Goal: Task Accomplishment & Management: Use online tool/utility

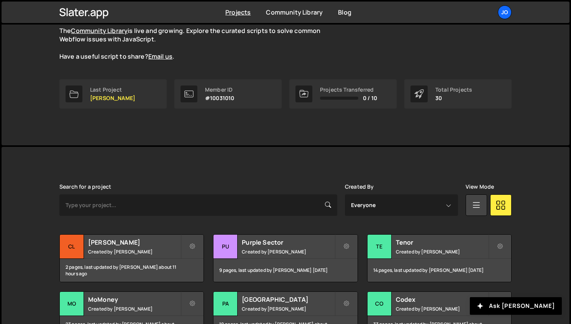
scroll to position [92, 0]
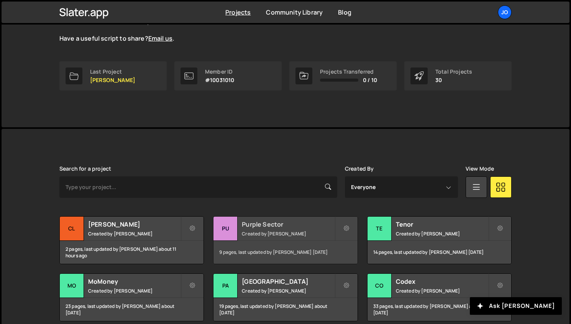
click at [294, 221] on h2 "Purple Sector" at bounding box center [288, 224] width 92 height 8
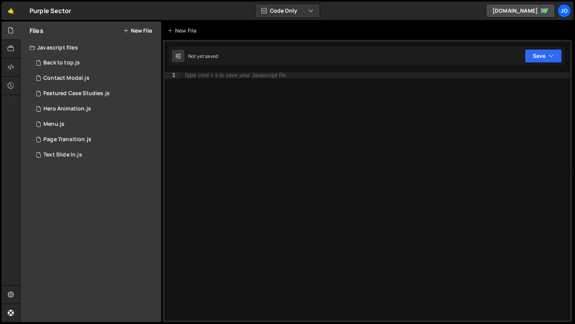
click at [134, 30] on button "New File" at bounding box center [137, 31] width 29 height 6
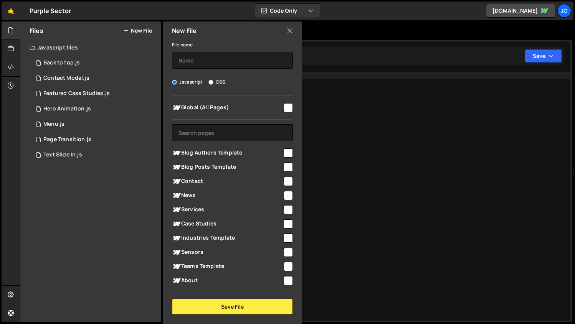
click at [285, 104] on input "checkbox" at bounding box center [287, 107] width 9 height 9
checkbox input "true"
click at [201, 59] on input "text" at bounding box center [232, 60] width 121 height 17
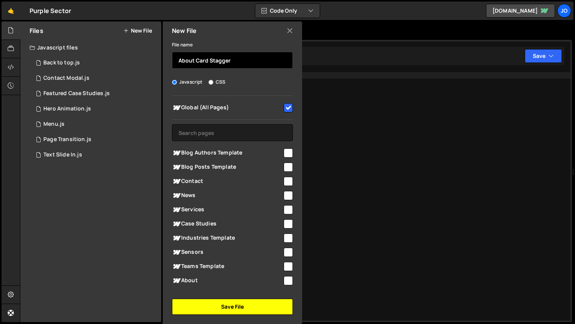
type input "About Card Stagger"
click at [224, 306] on button "Save File" at bounding box center [232, 307] width 121 height 16
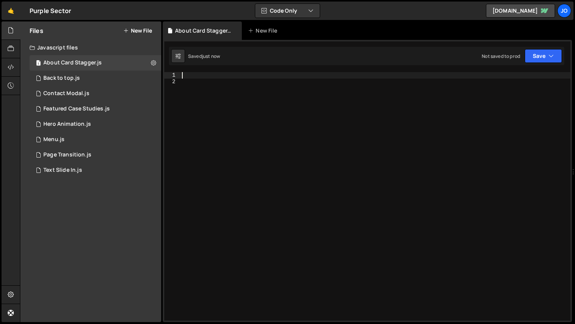
click at [218, 74] on div at bounding box center [375, 202] width 390 height 261
paste textarea "offer_card_wrap"
type textarea "offer_card_wrap"
click at [12, 48] on icon at bounding box center [11, 48] width 6 height 8
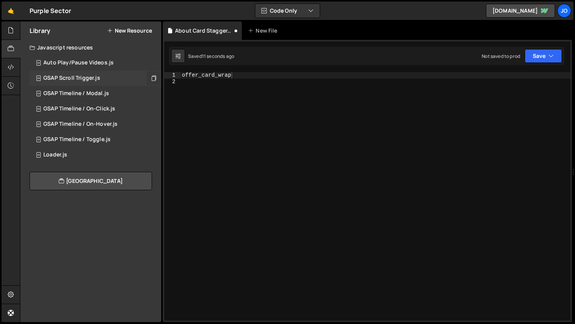
click at [152, 79] on icon at bounding box center [153, 77] width 5 height 7
click at [187, 89] on div "offer_card_wrap" at bounding box center [375, 202] width 390 height 261
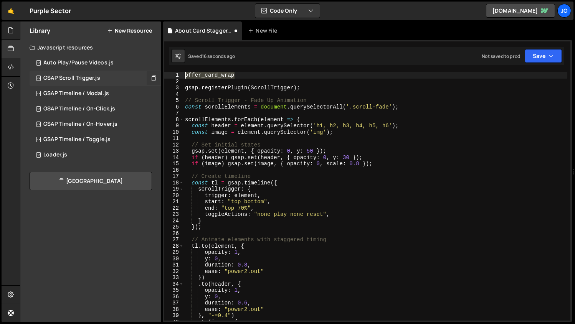
drag, startPoint x: 238, startPoint y: 75, endPoint x: 177, endPoint y: 72, distance: 60.7
click at [177, 72] on div "1 2 3 4 5 6 7 8 9 10 11 12 13 14 15 16 17 18 19 20 21 22 23 24 25 26 27 28 29 3…" at bounding box center [367, 196] width 406 height 249
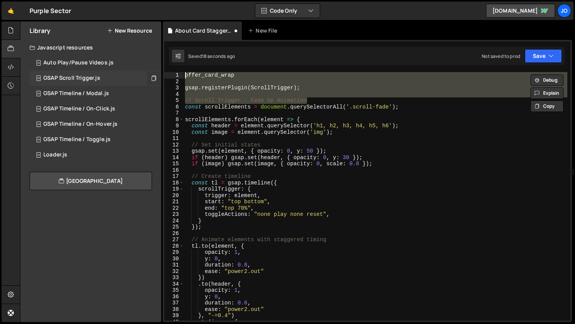
drag, startPoint x: 311, startPoint y: 98, endPoint x: 168, endPoint y: 65, distance: 146.9
click at [168, 65] on div "1 Type cmd + s to save your Javascript file. הההההההההההההההההההההההההההההההההה…" at bounding box center [367, 181] width 409 height 282
type textarea "offer_card_wrap"
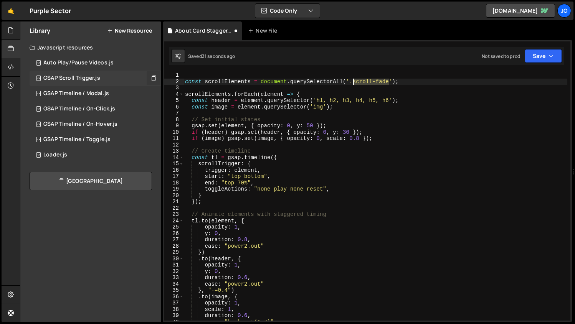
drag, startPoint x: 389, startPoint y: 82, endPoint x: 354, endPoint y: 81, distance: 34.9
click at [354, 81] on div "const scrollElements = document . querySelectorAll ( '.scroll-fade' ) ; scrollE…" at bounding box center [375, 202] width 384 height 261
paste textarea "offer_card_wrap"
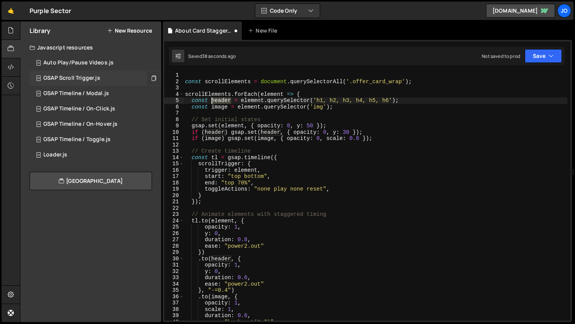
drag, startPoint x: 231, startPoint y: 101, endPoint x: 212, endPoint y: 100, distance: 18.8
click at [212, 100] on div "const scrollElements = document . querySelectorAll ( '.offer_card_wrap' ) ; scr…" at bounding box center [375, 202] width 384 height 261
click at [303, 101] on div "const scrollElements = document . querySelectorAll ( '.offer_card_wrap' ) ; scr…" at bounding box center [375, 202] width 384 height 261
drag, startPoint x: 383, startPoint y: 100, endPoint x: 310, endPoint y: 99, distance: 72.9
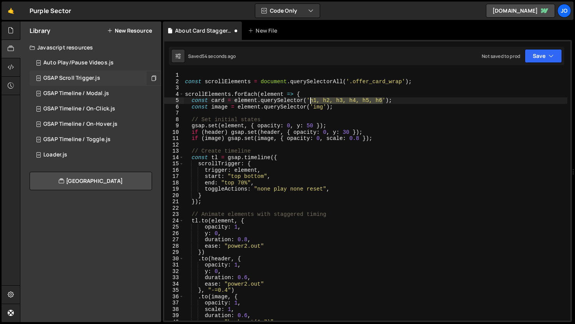
click at [310, 99] on div "const scrollElements = document . querySelectorAll ( '.offer_card_wrap' ) ; scr…" at bounding box center [375, 202] width 384 height 261
paste textarea "offer_card"
click at [338, 108] on div "const scrollElements = document . querySelectorAll ( '.offer_card_wrap' ) ; scr…" at bounding box center [375, 202] width 384 height 261
type textarea "const image = element.querySelector('img');"
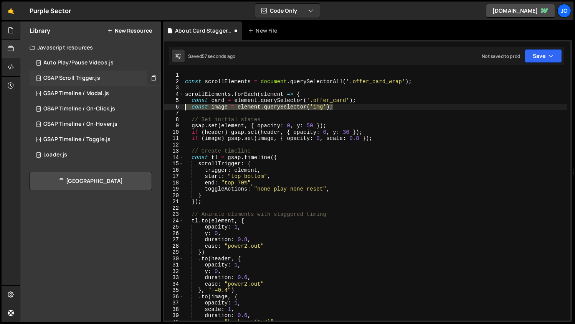
drag, startPoint x: 345, startPoint y: 106, endPoint x: 173, endPoint y: 107, distance: 171.8
click at [173, 107] on div "const image = element.querySelector('img'); 1 2 3 4 5 6 7 8 9 10 11 12 13 14 15…" at bounding box center [367, 196] width 406 height 249
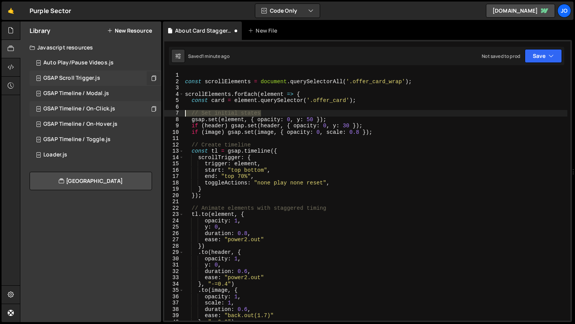
drag, startPoint x: 272, startPoint y: 112, endPoint x: 145, endPoint y: 113, distance: 127.0
click at [145, 113] on div "Files New File Javascript files 1 About Card Stagger.js 0 1 Back to top.js 0 1 …" at bounding box center [297, 171] width 555 height 301
type textarea "// Set initial states"
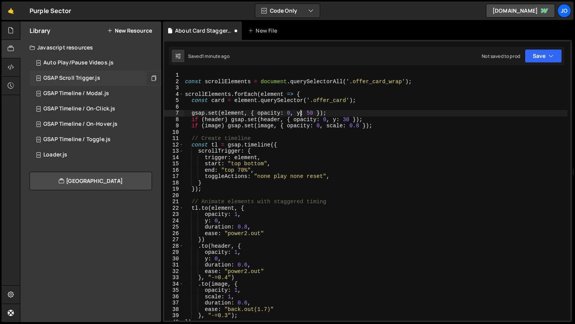
click at [301, 114] on div "const scrollElements = document . querySelectorAll ( '.offer_card_wrap' ) ; scr…" at bounding box center [375, 202] width 384 height 261
click at [333, 111] on div "const scrollElements = document . querySelectorAll ( '.offer_card_wrap' ) ; scr…" at bounding box center [375, 202] width 384 height 261
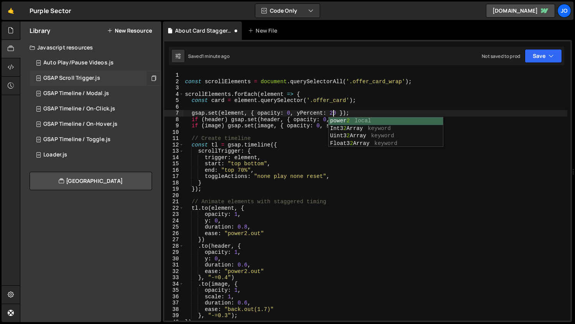
click at [302, 119] on div "const scrollElements = document . querySelectorAll ( '.offer_card_wrap' ) ; scr…" at bounding box center [375, 202] width 384 height 261
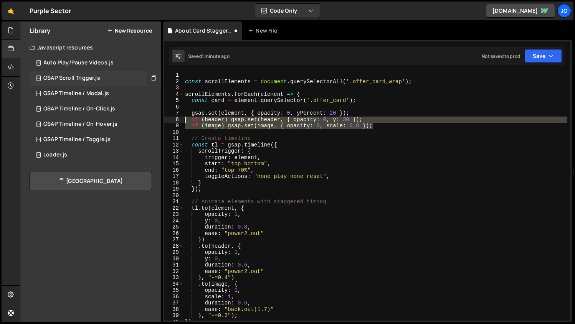
drag, startPoint x: 379, startPoint y: 127, endPoint x: 171, endPoint y: 118, distance: 207.3
click at [171, 118] on div "if (header) gsap.set(header, { opacity: 0, y: 30 }); 1 2 3 4 5 6 7 8 9 10 11 12…" at bounding box center [367, 196] width 406 height 249
click at [269, 113] on div "const scrollElements = document . querySelectorAll ( '.offer_card_wrap' ) ; scr…" at bounding box center [375, 202] width 384 height 261
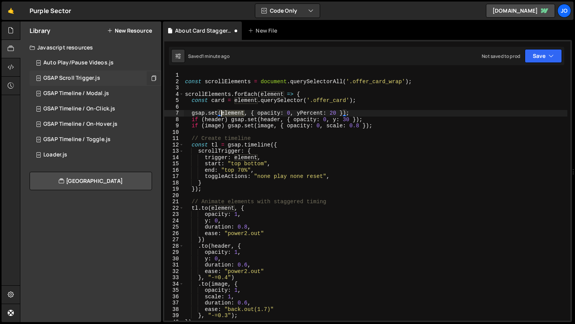
drag, startPoint x: 244, startPoint y: 113, endPoint x: 221, endPoint y: 113, distance: 23.8
click at [221, 113] on div "const scrollElements = document . querySelectorAll ( '.offer_card_wrap' ) ; scr…" at bounding box center [375, 202] width 384 height 261
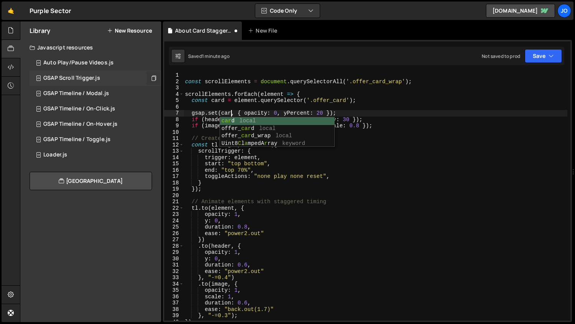
scroll to position [0, 3]
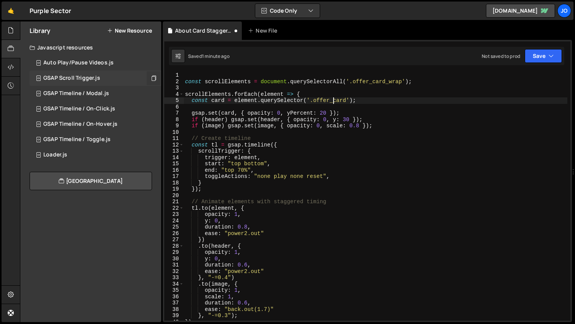
click at [332, 102] on div "const scrollElements = document . querySelectorAll ( '.offer_card_wrap' ) ; scr…" at bounding box center [375, 202] width 384 height 261
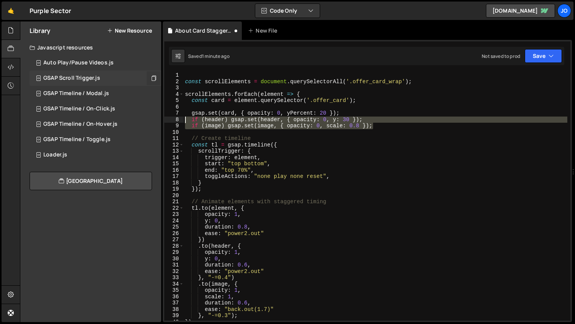
drag, startPoint x: 385, startPoint y: 127, endPoint x: 174, endPoint y: 120, distance: 210.7
click at [174, 120] on div "const card = element.querySelector('.offer_card'); 1 2 3 4 5 6 7 8 9 10 11 12 1…" at bounding box center [367, 196] width 406 height 249
type textarea "if (header) gsap.set(header, { opacity: 0, y: 30 }); if (image) gsap.set(image,…"
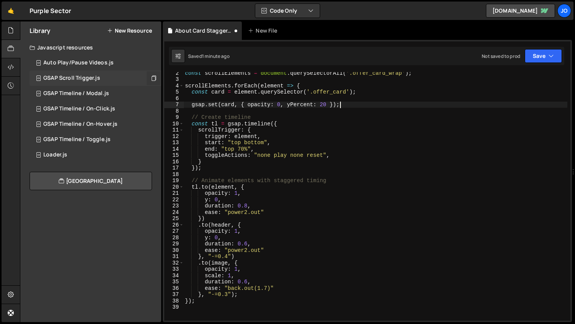
scroll to position [9, 0]
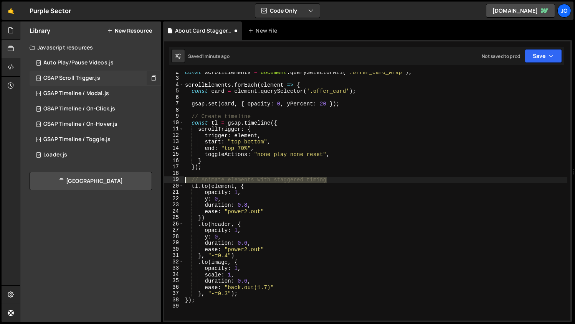
drag, startPoint x: 331, startPoint y: 181, endPoint x: 168, endPoint y: 178, distance: 163.8
click at [168, 178] on div "gsap.set(card, { opacity: 0, yPercent: 20 }); 2 3 4 5 6 7 8 9 10 11 12 13 14 15…" at bounding box center [367, 196] width 406 height 249
type textarea "// Animate elements with staggered timing"
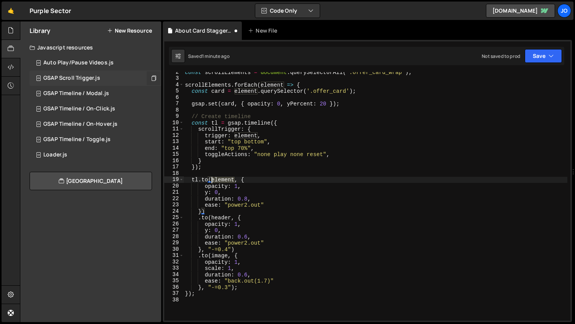
drag, startPoint x: 235, startPoint y: 179, endPoint x: 211, endPoint y: 179, distance: 23.8
click at [211, 179] on div "const scrollElements = document . querySelectorAll ( '.offer_card_wrap' ) ; scr…" at bounding box center [375, 199] width 384 height 261
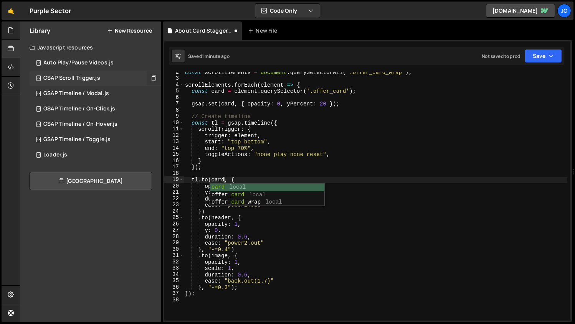
click at [251, 168] on div "const scrollElements = document . querySelectorAll ( '.offer_card_wrap' ) ; scr…" at bounding box center [375, 199] width 384 height 261
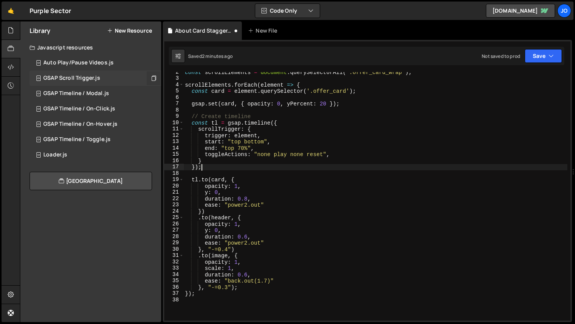
click at [209, 192] on div "const scrollElements = document . querySelectorAll ( '.offer_card_wrap' ) ; scr…" at bounding box center [375, 199] width 384 height 261
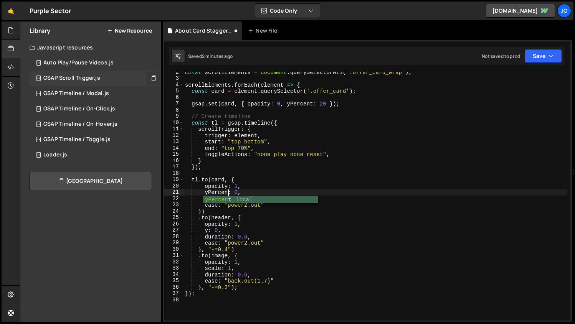
scroll to position [0, 3]
click at [251, 182] on div "const scrollElements = document . querySelectorAll ( '.offer_card_wrap' ) ; scr…" at bounding box center [375, 199] width 384 height 261
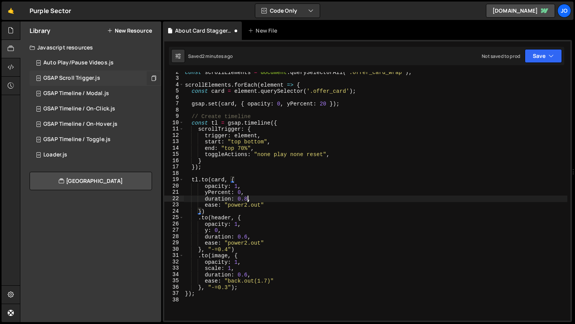
click at [247, 199] on div "const scrollElements = document . querySelectorAll ( '.offer_card_wrap' ) ; scr…" at bounding box center [375, 199] width 384 height 261
click at [258, 190] on div "const scrollElements = document . querySelectorAll ( '.offer_card_wrap' ) ; scr…" at bounding box center [375, 199] width 384 height 261
drag, startPoint x: 247, startPoint y: 205, endPoint x: 229, endPoint y: 205, distance: 18.0
click at [229, 205] on div "const scrollElements = document . querySelectorAll ( '.offer_card_wrap' ) ; scr…" at bounding box center [375, 199] width 384 height 261
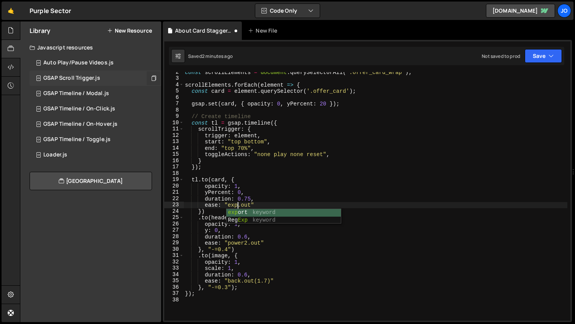
scroll to position [0, 3]
click at [263, 198] on div "const scrollElements = document . querySelectorAll ( '.offer_card_wrap' ) ; scr…" at bounding box center [375, 199] width 384 height 261
type textarea "duration: 0.75,"
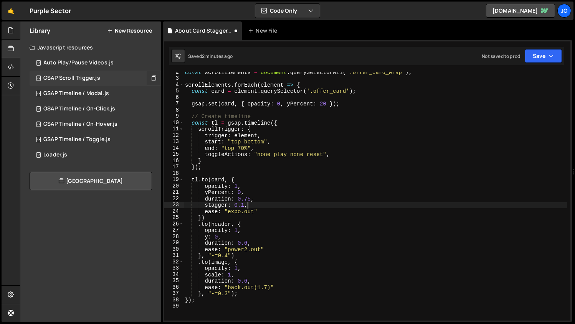
click at [278, 188] on div "const scrollElements = document . querySelectorAll ( '.offer_card_wrap' ) ; scr…" at bounding box center [375, 199] width 384 height 261
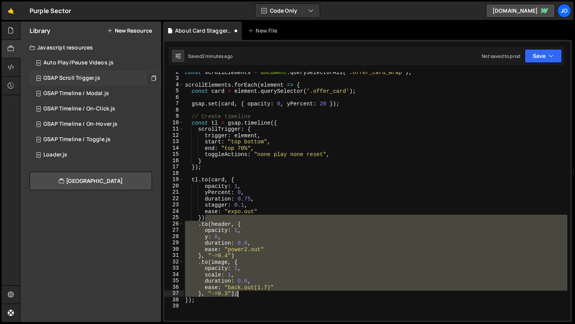
drag, startPoint x: 208, startPoint y: 218, endPoint x: 245, endPoint y: 294, distance: 84.7
click at [245, 294] on div "const scrollElements = document . querySelectorAll ( '.offer_card_wrap' ) ; scr…" at bounding box center [375, 199] width 384 height 261
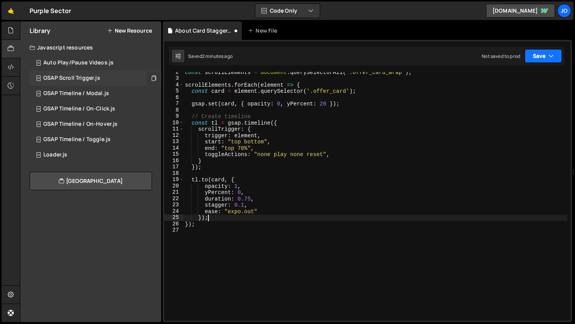
click at [541, 55] on button "Save" at bounding box center [542, 56] width 37 height 14
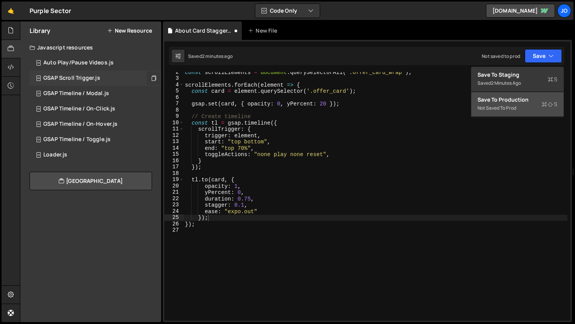
click at [504, 107] on div "Not saved to prod" at bounding box center [517, 108] width 80 height 9
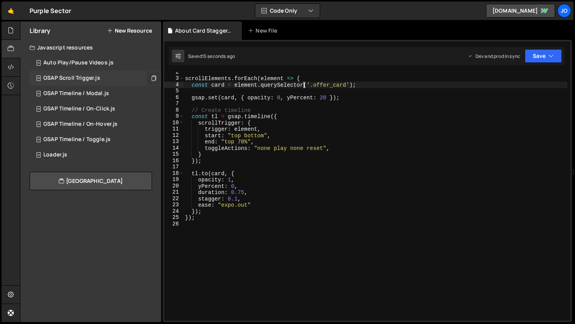
click at [303, 84] on div "scrollElements . forEach ( element => { const card = element . querySelector ( …" at bounding box center [375, 199] width 384 height 261
click at [535, 54] on button "Save" at bounding box center [542, 56] width 37 height 14
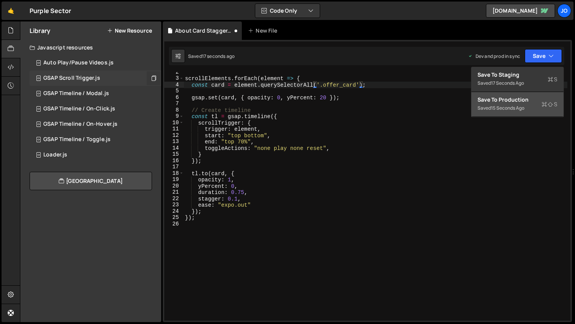
click at [514, 99] on div "Save to Production S" at bounding box center [517, 100] width 80 height 8
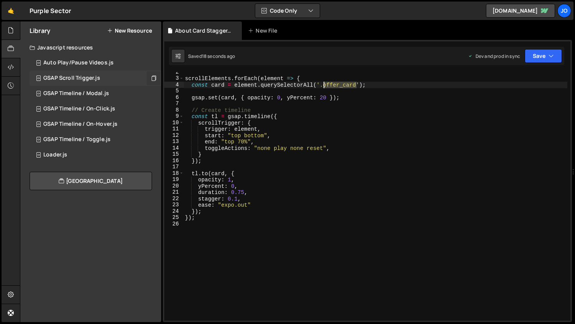
drag, startPoint x: 355, startPoint y: 85, endPoint x: 324, endPoint y: 83, distance: 31.5
click at [324, 83] on div "scrollElements . forEach ( element => { const card = element . querySelectorAll…" at bounding box center [375, 199] width 384 height 261
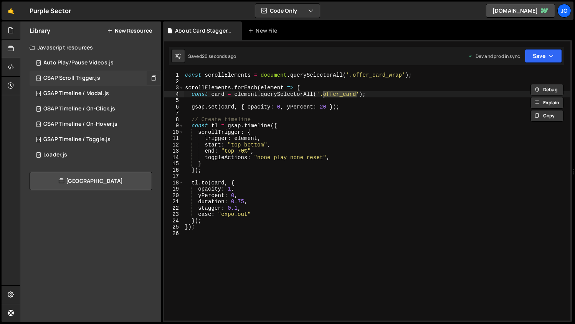
click at [402, 76] on div "const scrollElements = document . querySelectorAll ( '.offer_card_wrap' ) ; scr…" at bounding box center [376, 202] width 387 height 261
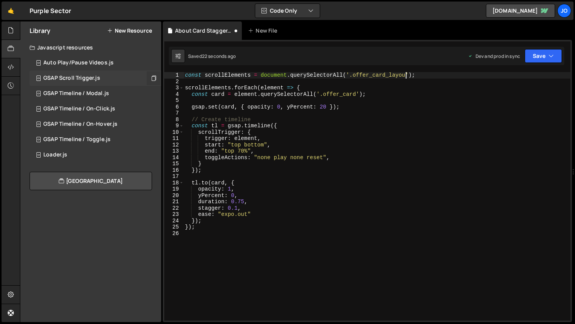
scroll to position [0, 15]
click at [544, 59] on button "Save" at bounding box center [542, 56] width 37 height 14
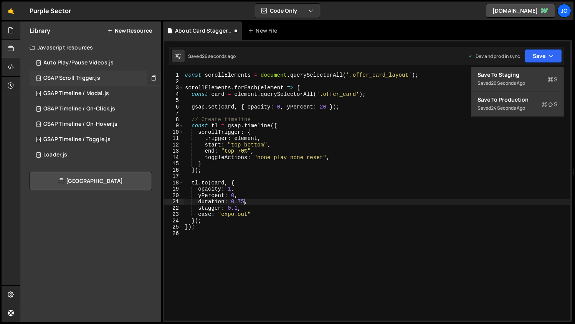
click at [245, 200] on div "const scrollElements = document . querySelectorAll ( '.offer_card_layout' ) ; s…" at bounding box center [376, 202] width 387 height 261
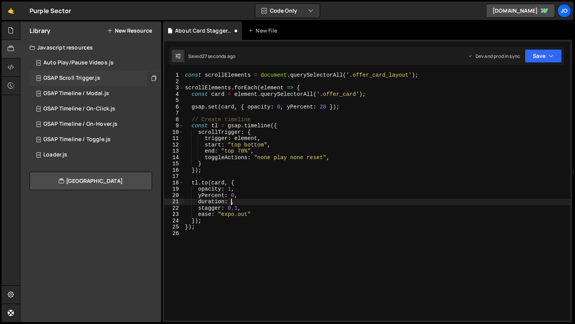
scroll to position [0, 3]
click at [535, 56] on button "Save" at bounding box center [542, 56] width 37 height 14
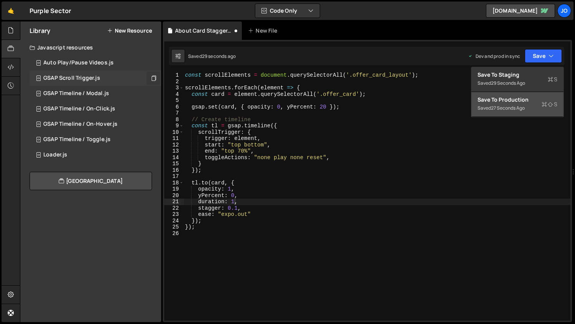
click at [503, 101] on div "Save to Production S" at bounding box center [517, 100] width 80 height 8
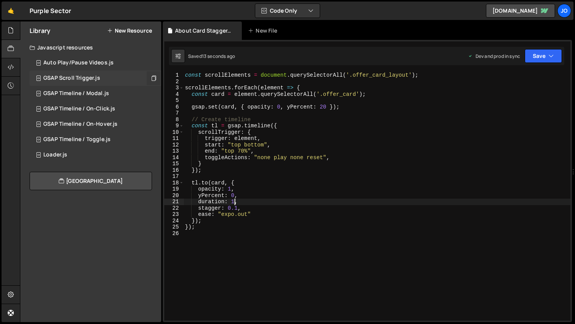
click at [234, 202] on div "const scrollElements = document . querySelectorAll ( '.offer_card_layout' ) ; s…" at bounding box center [376, 202] width 387 height 261
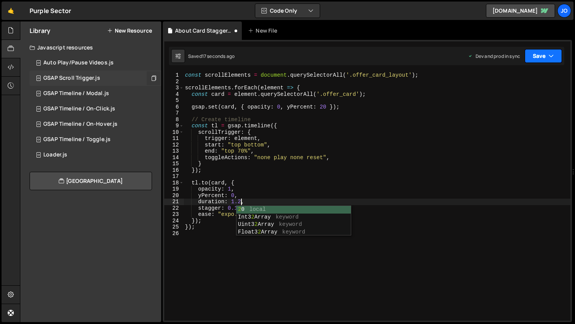
click at [551, 54] on icon "button" at bounding box center [550, 56] width 5 height 8
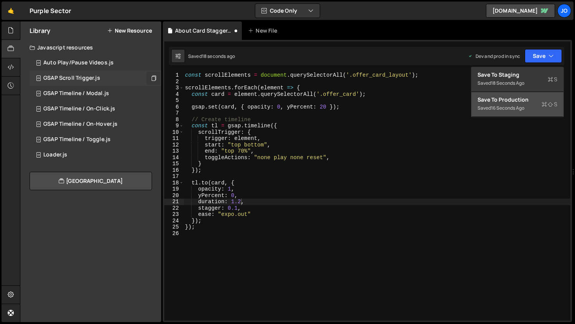
click at [513, 108] on div "16 seconds ago" at bounding box center [507, 108] width 33 height 7
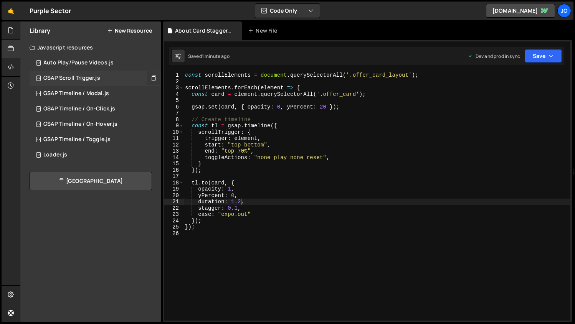
click at [201, 194] on div "const scrollElements = document . querySelectorAll ( '.offer_card_layout' ) ; s…" at bounding box center [376, 202] width 387 height 261
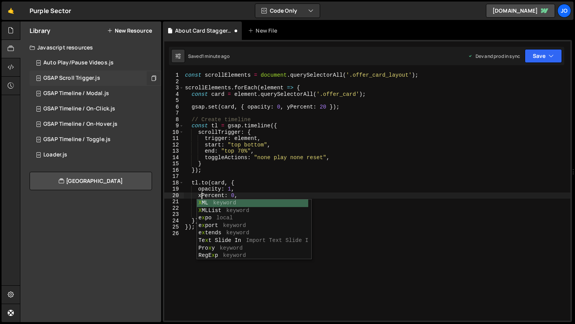
scroll to position [0, 1]
click at [290, 107] on div "const scrollElements = document . querySelectorAll ( '.offer_card_layout' ) ; s…" at bounding box center [376, 202] width 387 height 261
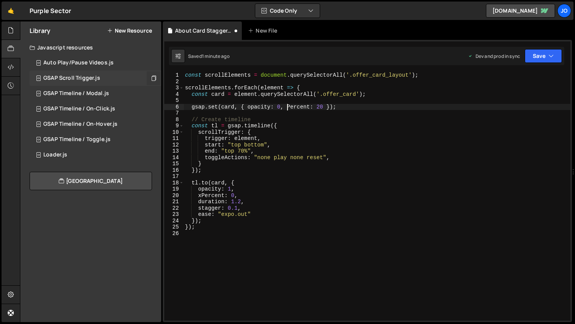
scroll to position [0, 7]
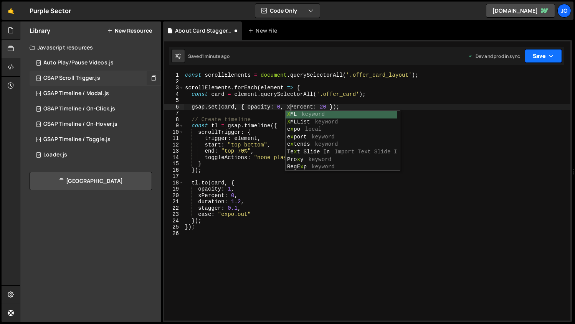
click at [547, 59] on button "Save" at bounding box center [542, 56] width 37 height 14
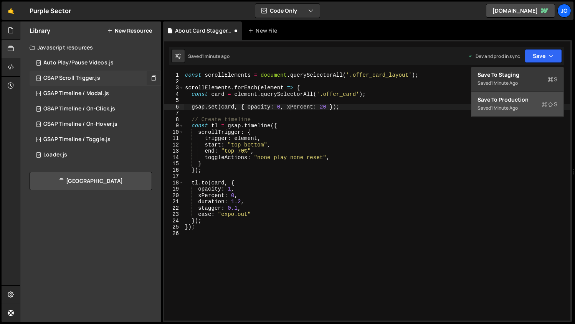
click at [501, 109] on div "1 minute ago" at bounding box center [504, 108] width 27 height 7
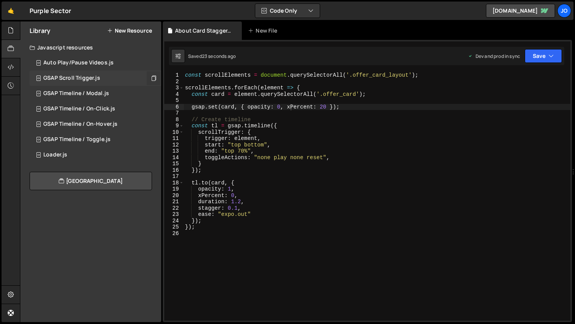
click at [325, 105] on div "const scrollElements = document . querySelectorAll ( '.offer_card_layout' ) ; s…" at bounding box center [376, 202] width 387 height 261
click at [544, 56] on button "Save" at bounding box center [542, 56] width 37 height 14
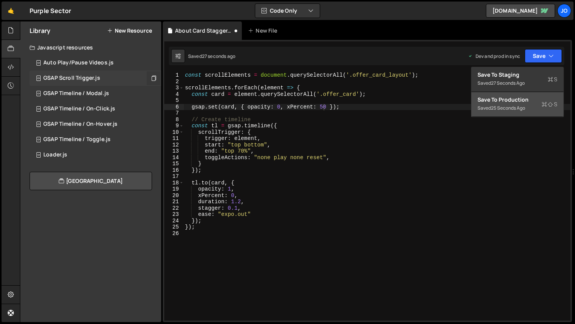
click at [495, 107] on div "25 seconds ago" at bounding box center [508, 108] width 34 height 7
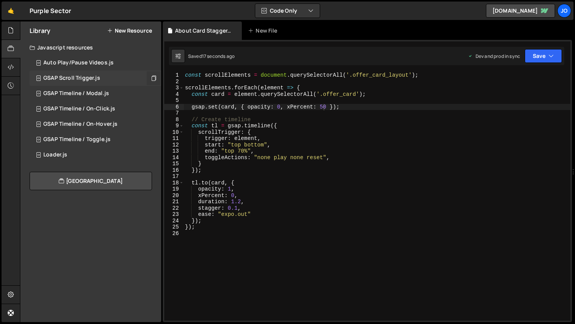
click at [323, 105] on div "const scrollElements = document . querySelectorAll ( '.offer_card_layout' ) ; s…" at bounding box center [376, 202] width 387 height 261
drag, startPoint x: 271, startPoint y: 107, endPoint x: 247, endPoint y: 106, distance: 23.8
click at [247, 106] on div "const scrollElements = document . querySelectorAll ( '.offer_card_layout' ) ; s…" at bounding box center [376, 202] width 387 height 261
drag, startPoint x: 278, startPoint y: 107, endPoint x: 247, endPoint y: 106, distance: 30.7
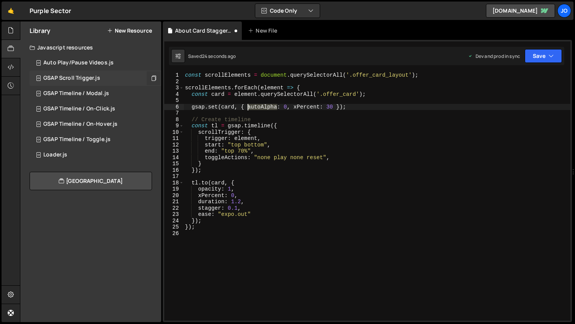
click at [247, 106] on div "const scrollElements = document . querySelectorAll ( '.offer_card_layout' ) ; s…" at bounding box center [376, 202] width 387 height 261
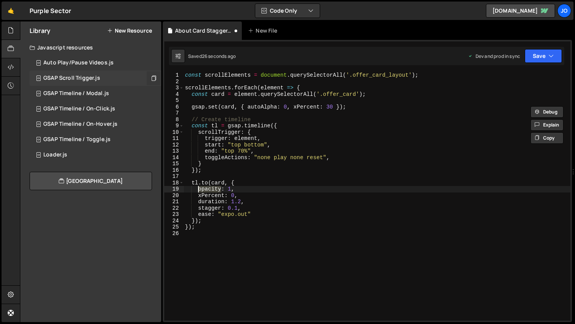
drag, startPoint x: 221, startPoint y: 189, endPoint x: 198, endPoint y: 189, distance: 22.6
click at [198, 189] on div "const scrollElements = document . querySelectorAll ( '.offer_card_layout' ) ; s…" at bounding box center [376, 202] width 387 height 261
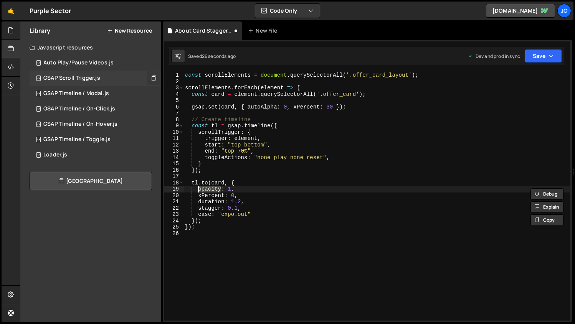
scroll to position [0, 3]
paste textarea "autoAlpha"
click at [247, 198] on div "const scrollElements = document . querySelectorAll ( '.offer_card_layout' ) ; s…" at bounding box center [376, 202] width 387 height 261
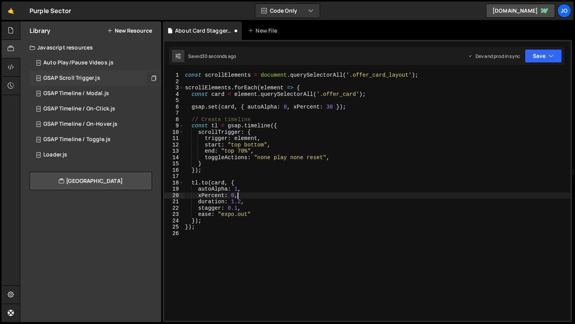
click at [242, 201] on div "const scrollElements = document . querySelectorAll ( '.offer_card_layout' ) ; s…" at bounding box center [376, 202] width 387 height 261
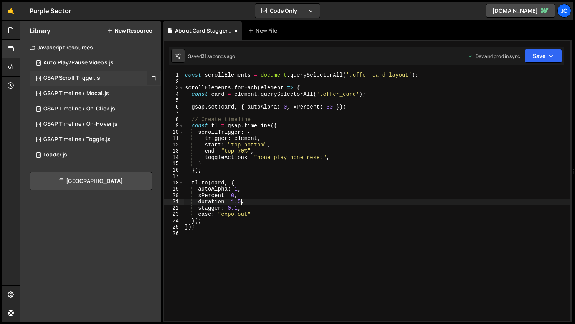
scroll to position [0, 3]
type textarea "duration: 1.5,"
click at [548, 57] on icon "button" at bounding box center [550, 56] width 5 height 8
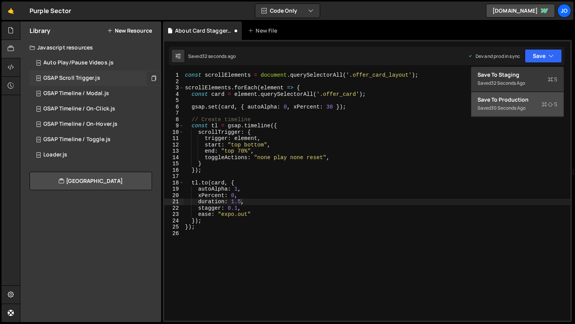
click at [511, 108] on div "30 seconds ago" at bounding box center [508, 108] width 35 height 7
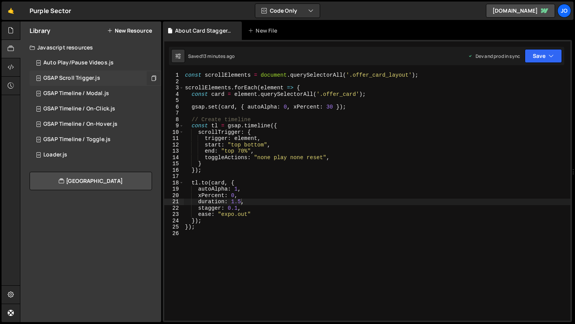
click at [127, 30] on button "New Resource" at bounding box center [129, 31] width 45 height 6
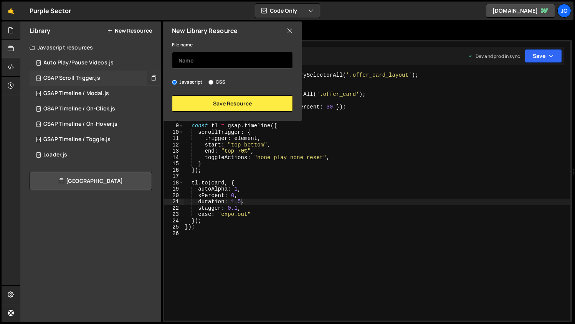
click at [193, 58] on input "text" at bounding box center [232, 60] width 121 height 17
click at [290, 30] on icon at bounding box center [290, 30] width 6 height 8
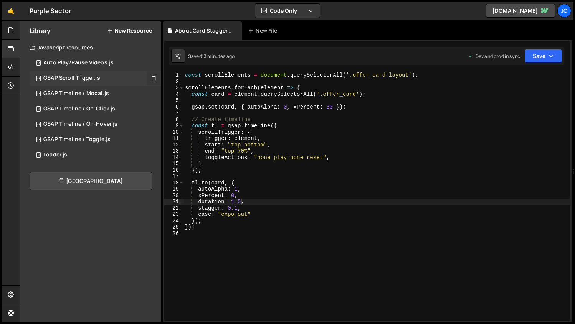
scroll to position [0, 0]
click at [224, 116] on div "const scrollElements = document . querySelectorAll ( '.offer_card_layout' ) ; s…" at bounding box center [376, 202] width 387 height 261
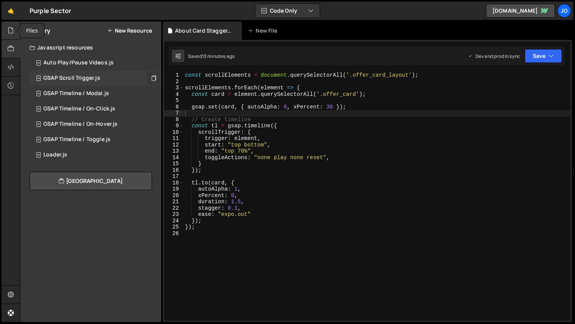
click at [12, 30] on icon at bounding box center [11, 30] width 6 height 8
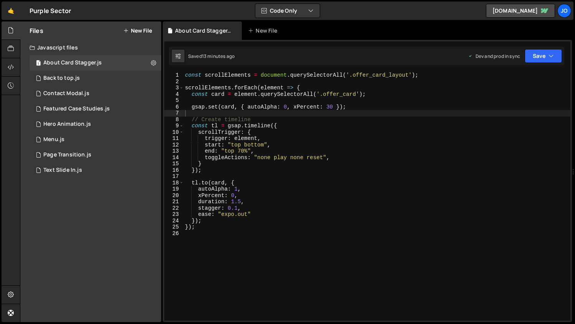
click at [147, 28] on button "New File" at bounding box center [137, 31] width 29 height 6
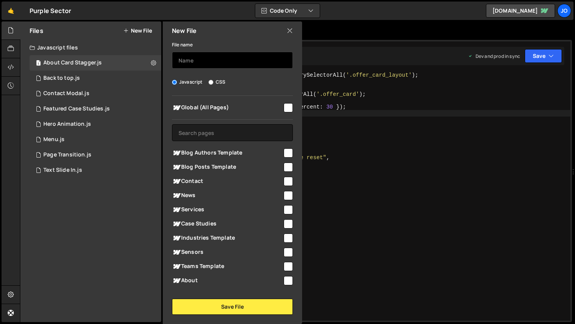
click at [209, 61] on input "text" at bounding box center [232, 60] width 121 height 17
type input "About Card Mobile Scroll"
click at [283, 108] on input "checkbox" at bounding box center [287, 107] width 9 height 9
checkbox input "true"
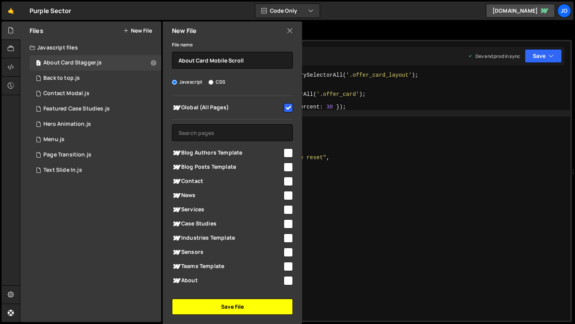
click at [229, 306] on button "Save File" at bounding box center [232, 307] width 121 height 16
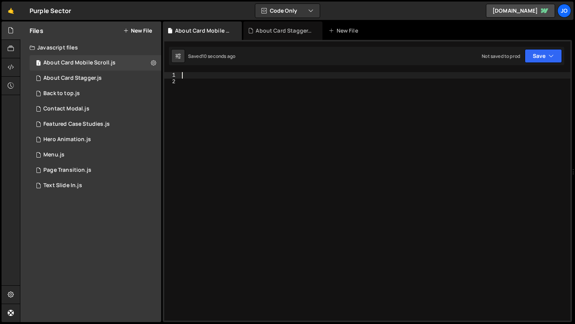
click at [202, 78] on div at bounding box center [375, 202] width 390 height 261
paste textarea "*/"
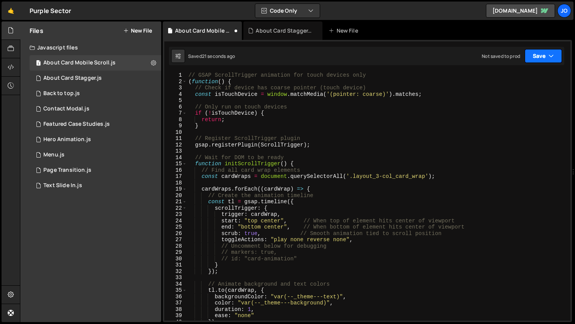
click at [537, 57] on button "Save" at bounding box center [542, 56] width 37 height 14
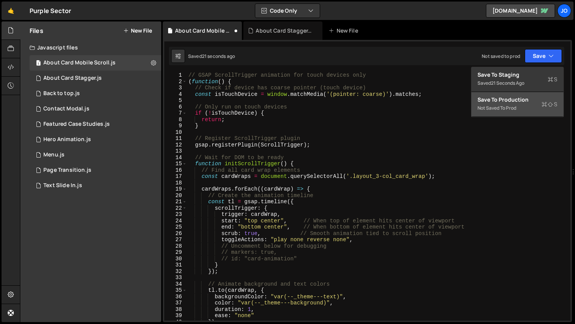
click at [507, 102] on div "Save to Production S" at bounding box center [517, 100] width 80 height 8
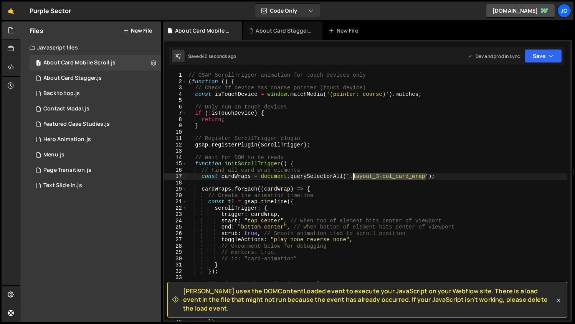
drag, startPoint x: 427, startPoint y: 177, endPoint x: 354, endPoint y: 176, distance: 72.9
click at [354, 176] on div "// GSAP ScrollTrigger animation for touch devices only ( function ( ) { // Chec…" at bounding box center [377, 202] width 380 height 261
paste textarea
click at [540, 51] on button "Save" at bounding box center [542, 56] width 37 height 14
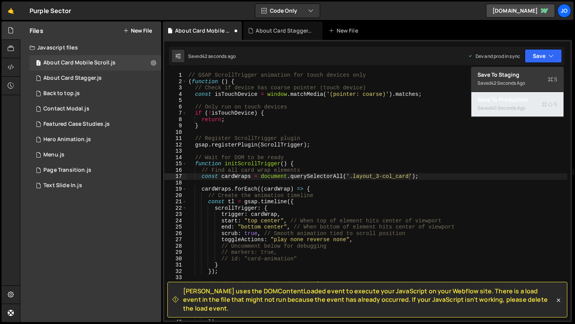
click at [517, 110] on div "40 seconds ago" at bounding box center [508, 108] width 35 height 7
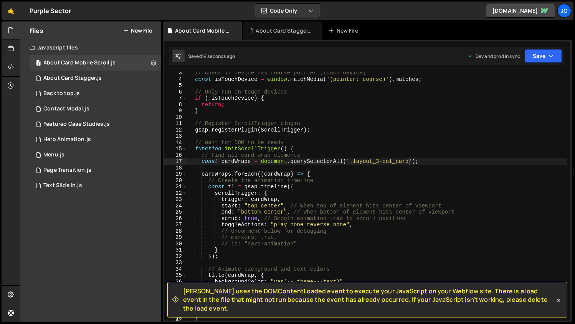
scroll to position [16, 0]
type textarea "scrub: true, // Smooth animation tied to scroll position"
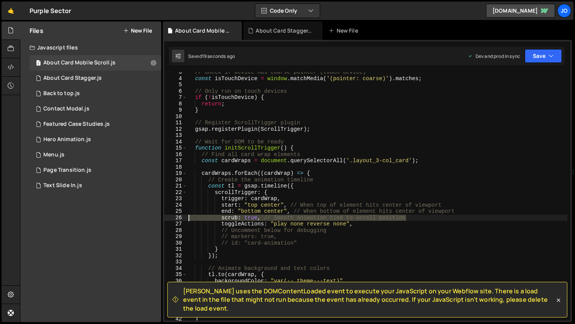
drag, startPoint x: 407, startPoint y: 217, endPoint x: 181, endPoint y: 216, distance: 225.5
click at [181, 216] on div "scrub: true, // Smooth animation tied to scroll position 3 4 5 6 7 8 9 10 11 12…" at bounding box center [367, 196] width 406 height 249
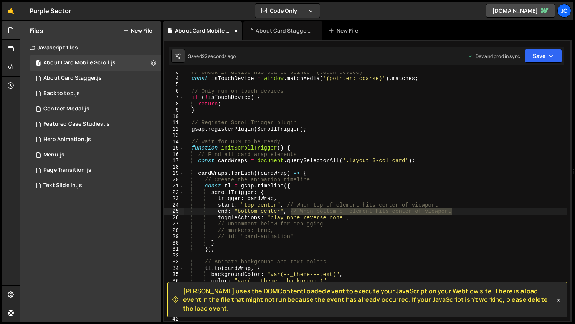
drag, startPoint x: 459, startPoint y: 211, endPoint x: 288, endPoint y: 213, distance: 170.3
click at [288, 213] on div "// Check if device has coarse pointer (touch device) const isTouchDevice = wind…" at bounding box center [375, 199] width 384 height 261
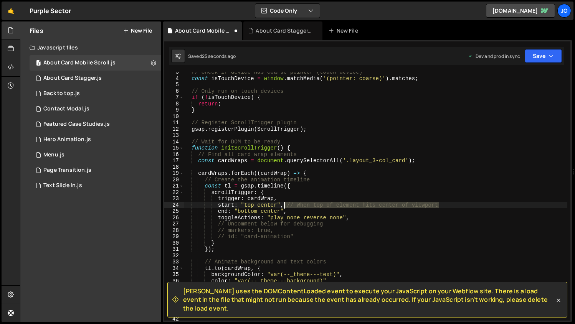
drag, startPoint x: 446, startPoint y: 204, endPoint x: 285, endPoint y: 204, distance: 161.1
click at [285, 204] on div "// Check if device has coarse pointer (touch device) const isTouchDevice = wind…" at bounding box center [375, 199] width 384 height 261
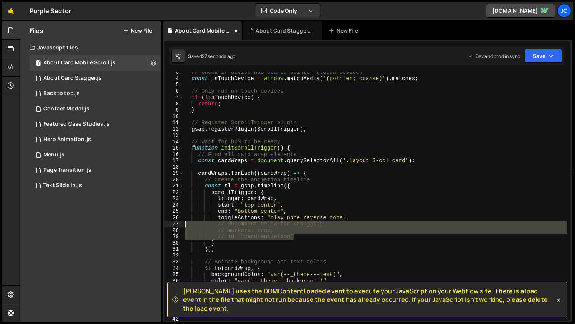
drag, startPoint x: 304, startPoint y: 235, endPoint x: 174, endPoint y: 223, distance: 130.6
click at [174, 223] on div "start: "top center", 3 4 5 6 7 8 9 10 11 12 13 14 15 16 17 18 19 20 21 22 23 24…" at bounding box center [367, 196] width 406 height 249
type textarea "// Uncomment below for debugging // markers: true,"
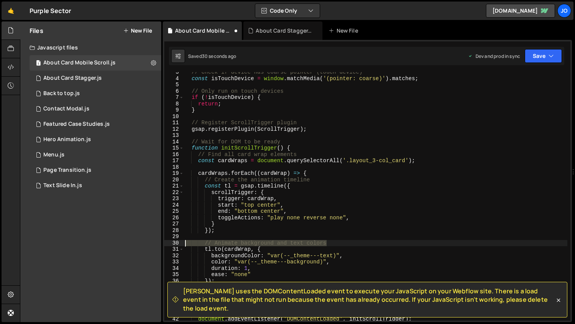
drag, startPoint x: 328, startPoint y: 244, endPoint x: 155, endPoint y: 243, distance: 173.4
click at [155, 243] on div "Files New File Javascript files 1 About Card Mobile Scroll.js 0 1 About Card St…" at bounding box center [297, 171] width 555 height 301
type textarea "// Animate background and text colors"
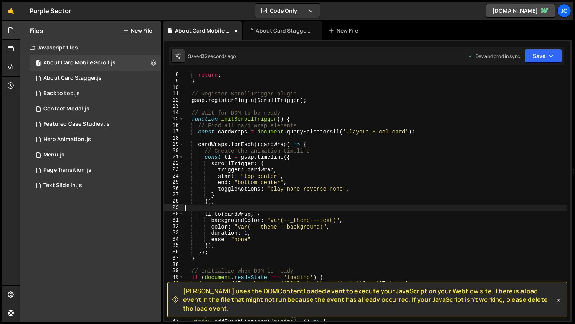
scroll to position [45, 0]
click at [247, 233] on div "return ; } // Register ScrollTrigger plugin gsap . registerPlugin ( ScrollTrigg…" at bounding box center [375, 202] width 384 height 261
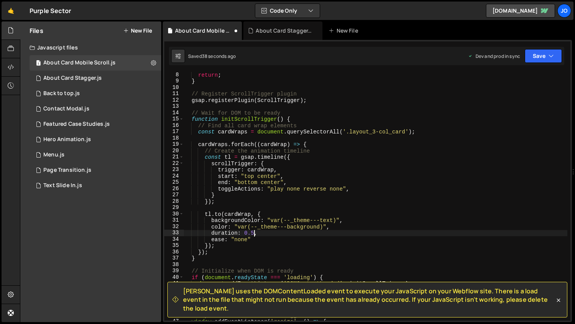
scroll to position [0, 5]
click at [536, 58] on button "Save" at bounding box center [542, 56] width 37 height 14
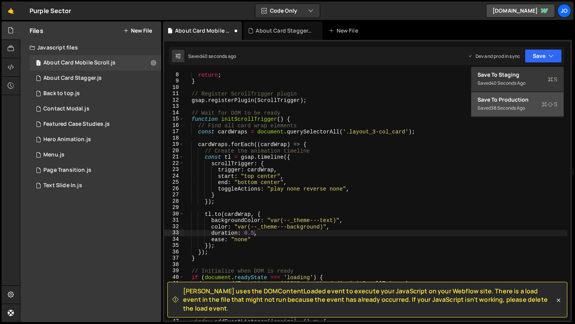
click at [503, 101] on div "Save to Production S" at bounding box center [517, 100] width 80 height 8
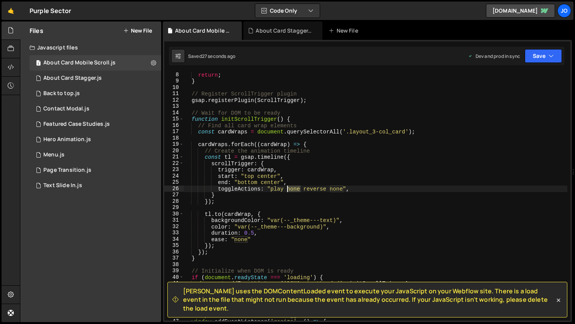
drag, startPoint x: 300, startPoint y: 189, endPoint x: 288, endPoint y: 186, distance: 12.7
click at [288, 186] on div "return ; } // Register ScrollTrigger plugin gsap . registerPlugin ( ScrollTrigg…" at bounding box center [375, 202] width 384 height 261
drag, startPoint x: 336, startPoint y: 189, endPoint x: 315, endPoint y: 189, distance: 21.5
click at [314, 189] on div "return ; } // Register ScrollTrigger plugin gsap . registerPlugin ( ScrollTrigg…" at bounding box center [375, 202] width 384 height 261
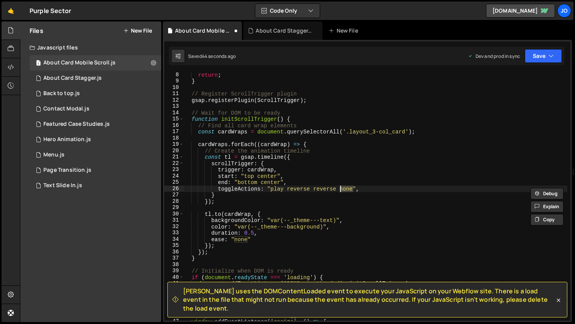
drag, startPoint x: 353, startPoint y: 188, endPoint x: 341, endPoint y: 188, distance: 12.3
click at [341, 188] on div "return ; } // Register ScrollTrigger plugin gsap . registerPlugin ( ScrollTrigg…" at bounding box center [375, 202] width 384 height 261
click at [537, 56] on button "Save" at bounding box center [542, 56] width 37 height 14
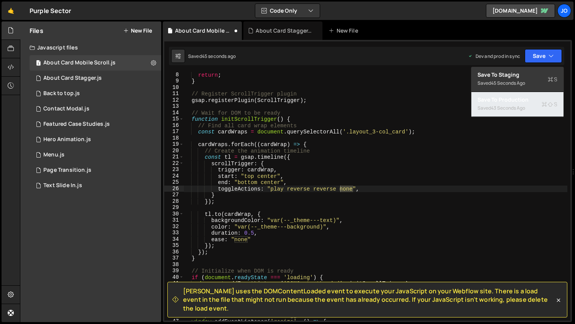
click at [504, 107] on div "43 seconds ago" at bounding box center [508, 108] width 34 height 7
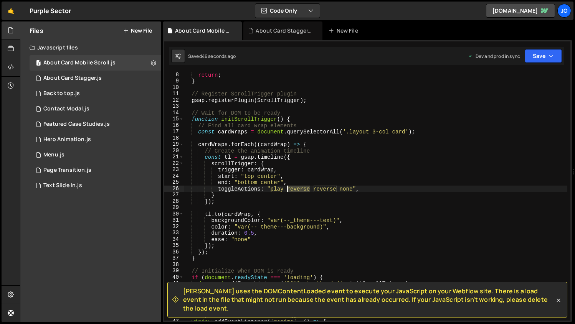
drag, startPoint x: 310, startPoint y: 188, endPoint x: 288, endPoint y: 187, distance: 21.9
click at [288, 187] on div "return ; } // Register ScrollTrigger plugin gsap . registerPlugin ( ScrollTrigg…" at bounding box center [375, 202] width 384 height 261
drag, startPoint x: 336, startPoint y: 189, endPoint x: 315, endPoint y: 190, distance: 21.1
click at [315, 190] on div "return ; } // Register ScrollTrigger plugin gsap . registerPlugin ( ScrollTrigg…" at bounding box center [375, 202] width 384 height 261
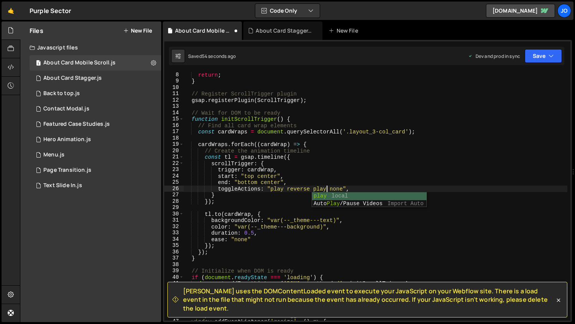
scroll to position [0, 10]
drag, startPoint x: 344, startPoint y: 189, endPoint x: 330, endPoint y: 191, distance: 14.3
click at [330, 191] on div "return ; } // Register ScrollTrigger plugin gsap . registerPlugin ( ScrollTrigg…" at bounding box center [375, 202] width 384 height 261
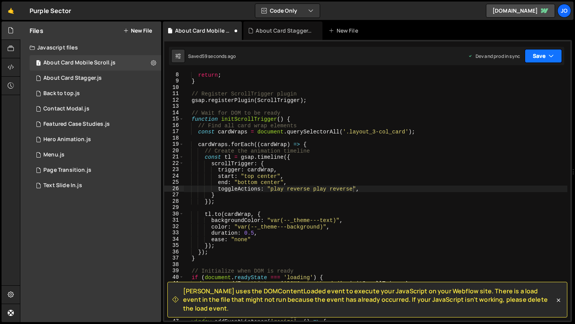
click at [541, 57] on button "Save" at bounding box center [542, 56] width 37 height 14
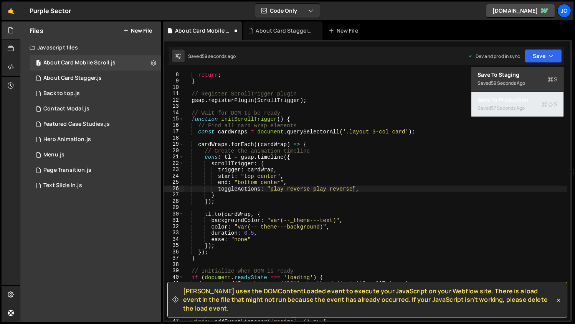
click at [514, 106] on div "57 seconds ago" at bounding box center [508, 108] width 34 height 7
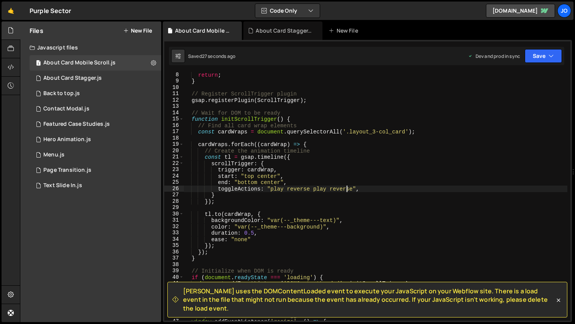
click at [347, 188] on div "return ; } // Register ScrollTrigger plugin gsap . registerPlugin ( ScrollTrigg…" at bounding box center [375, 202] width 384 height 261
drag, startPoint x: 354, startPoint y: 189, endPoint x: 343, endPoint y: 187, distance: 11.4
click at [343, 187] on div "return ; } // Register ScrollTrigger plugin gsap . registerPlugin ( ScrollTrigg…" at bounding box center [375, 202] width 384 height 261
drag, startPoint x: 352, startPoint y: 190, endPoint x: 330, endPoint y: 189, distance: 22.2
click at [330, 189] on div "return ; } // Register ScrollTrigger plugin gsap . registerPlugin ( ScrollTrigg…" at bounding box center [375, 202] width 384 height 261
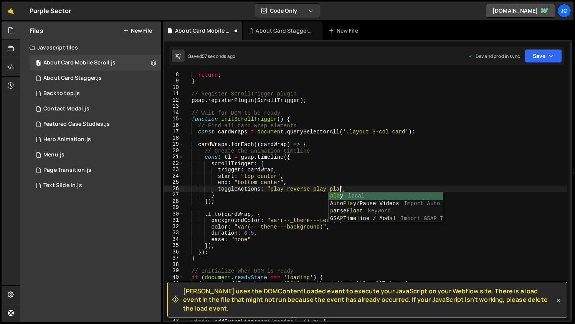
scroll to position [0, 11]
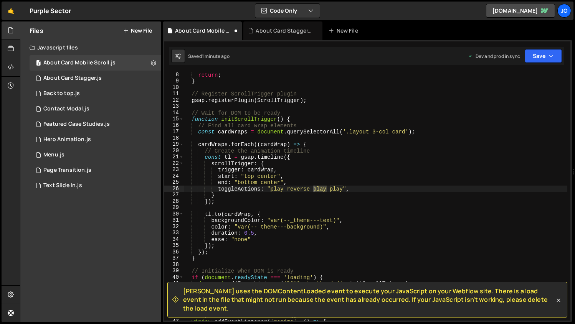
drag, startPoint x: 326, startPoint y: 188, endPoint x: 315, endPoint y: 188, distance: 11.1
click at [315, 188] on div "return ; } // Register ScrollTrigger plugin gsap . registerPlugin ( ScrollTrigg…" at bounding box center [375, 202] width 384 height 261
type textarea "toggleActions: "play reverse play play","
click at [537, 56] on button "Save" at bounding box center [542, 56] width 37 height 14
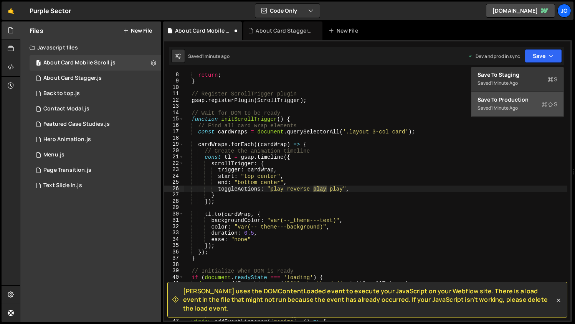
click at [507, 101] on div "Save to Production S" at bounding box center [517, 100] width 80 height 8
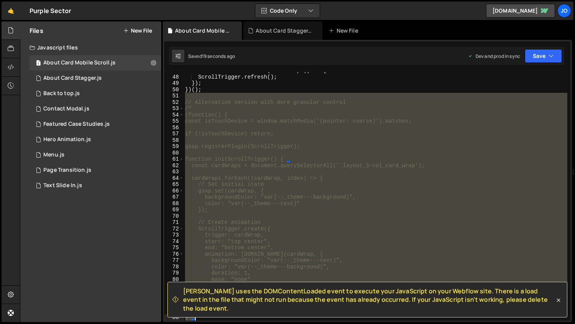
scroll to position [346, 0]
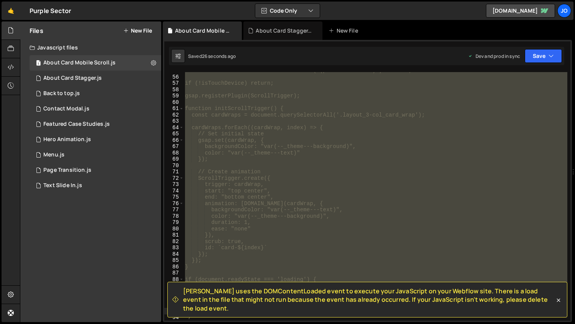
drag, startPoint x: 186, startPoint y: 205, endPoint x: 440, endPoint y: 322, distance: 279.6
click at [440, 322] on div "Debug Explain Copy About Card Mobile Scroll.js About Card Stagger.js New File S…" at bounding box center [367, 171] width 409 height 301
type textarea "*/"
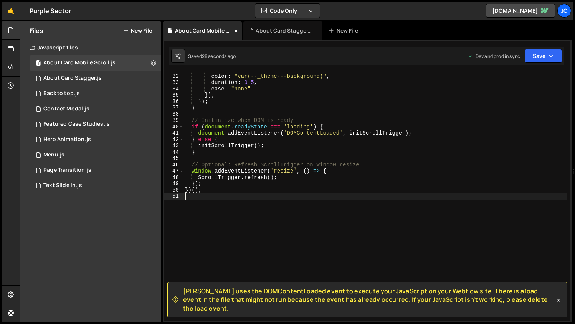
type textarea "*/"
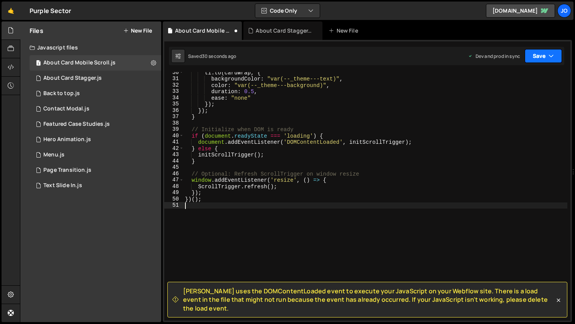
scroll to position [183, 0]
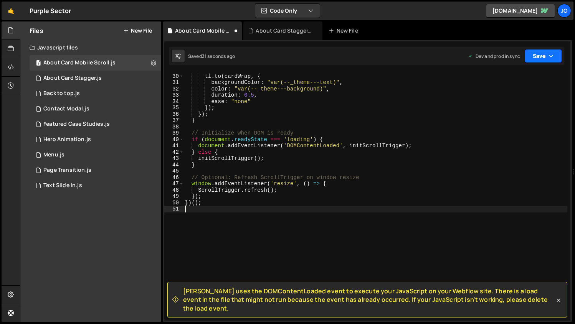
click at [538, 56] on button "Save" at bounding box center [542, 56] width 37 height 14
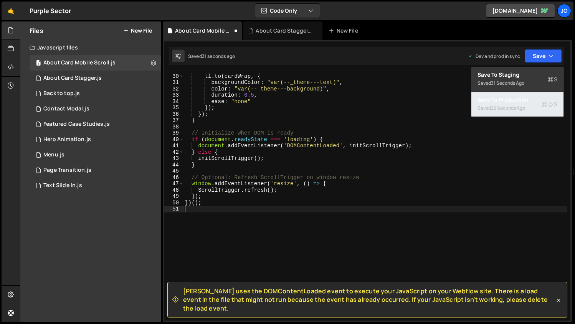
click at [517, 104] on div "Saved 29 seconds ago" at bounding box center [517, 108] width 80 height 9
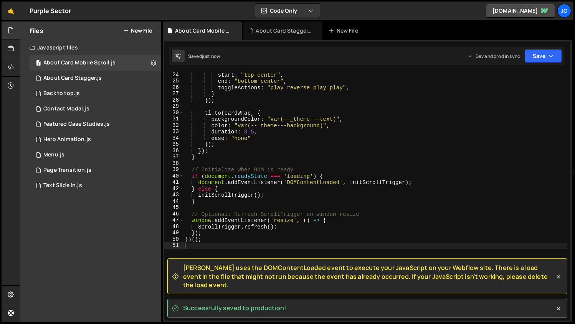
scroll to position [145, 0]
click at [295, 157] on div "start : "top center" , end : "bottom center" , toggleActions : "play reverse pl…" at bounding box center [375, 202] width 384 height 261
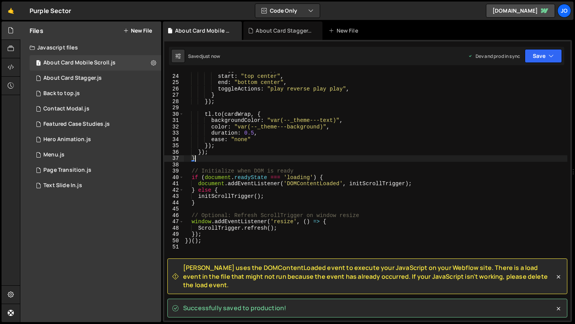
type textarea "})();"
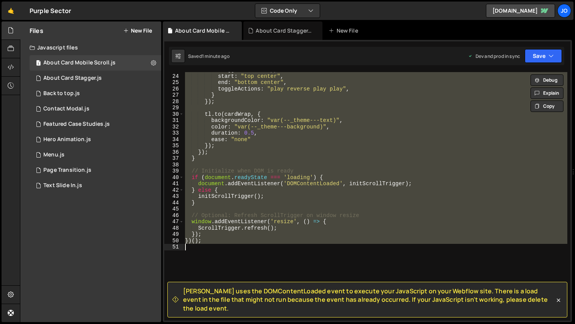
click at [291, 164] on div "trigger : cardWrap , start : "top center" , end : "bottom center" , toggleActio…" at bounding box center [375, 196] width 384 height 249
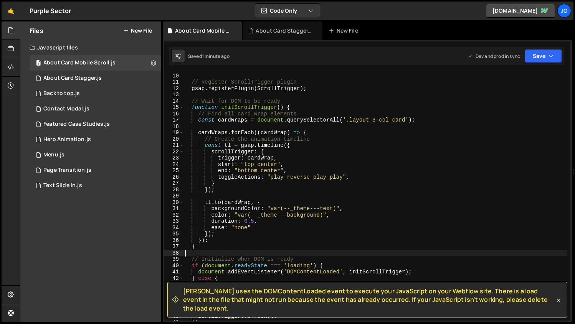
scroll to position [54, 0]
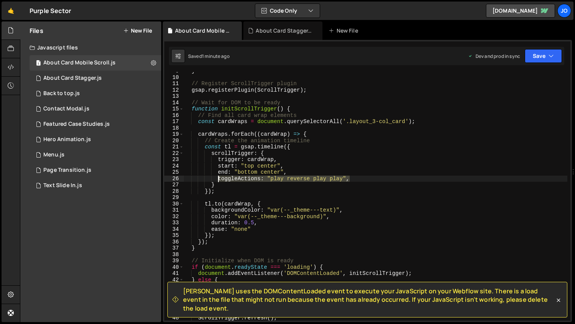
drag, startPoint x: 352, startPoint y: 177, endPoint x: 218, endPoint y: 181, distance: 133.9
click at [218, 181] on div "} // Register ScrollTrigger plugin gsap . registerPlugin ( ScrollTrigger ) ; //…" at bounding box center [375, 198] width 384 height 261
paste textarea "reverse"
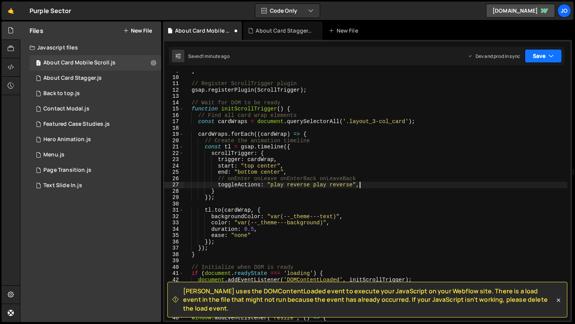
click at [535, 58] on button "Save" at bounding box center [542, 56] width 37 height 14
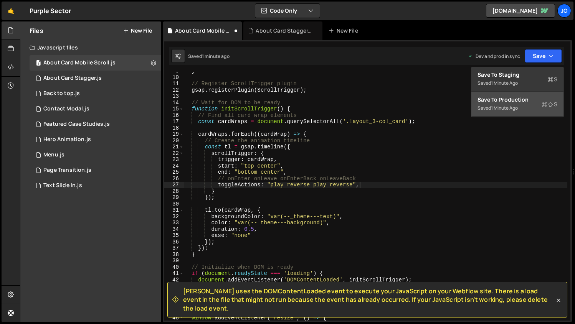
click at [504, 100] on div "Save to Production S" at bounding box center [517, 100] width 80 height 8
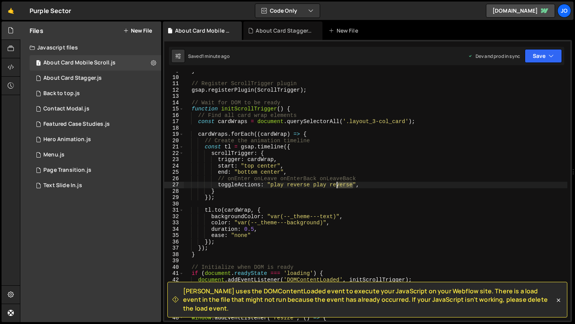
drag, startPoint x: 353, startPoint y: 186, endPoint x: 338, endPoint y: 185, distance: 15.8
click at [338, 185] on div "} // Register ScrollTrigger plugin gsap . registerPlugin ( ScrollTrigger ) ; //…" at bounding box center [375, 198] width 384 height 261
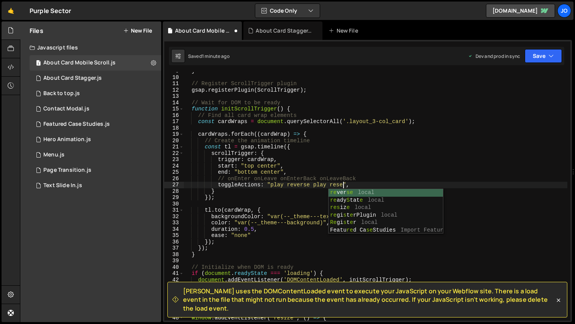
scroll to position [0, 11]
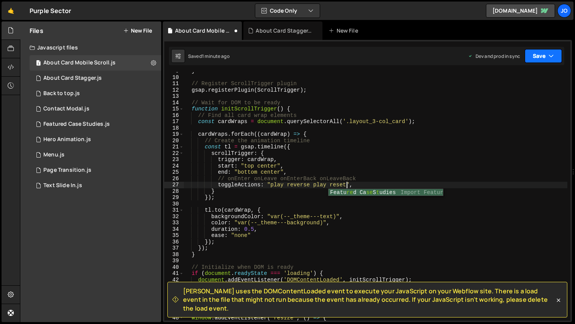
click at [539, 54] on button "Save" at bounding box center [542, 56] width 37 height 14
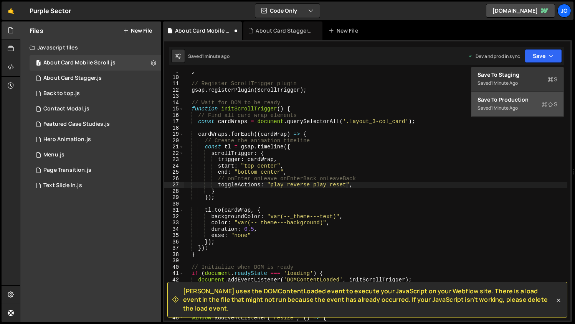
click at [518, 104] on div "Saved 1 minute ago" at bounding box center [517, 108] width 80 height 9
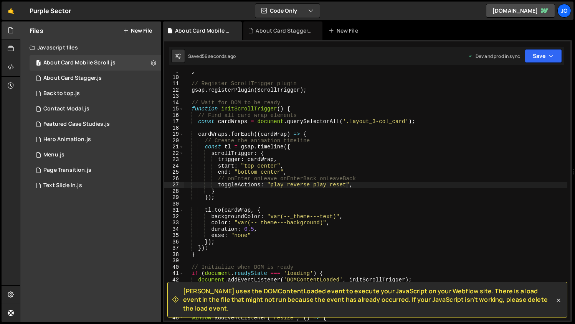
click at [301, 159] on div "} // Register ScrollTrigger plugin gsap . registerPlugin ( ScrollTrigger ) ; //…" at bounding box center [375, 198] width 384 height 261
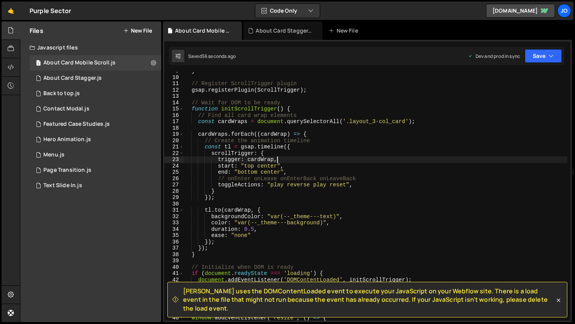
scroll to position [0, 1]
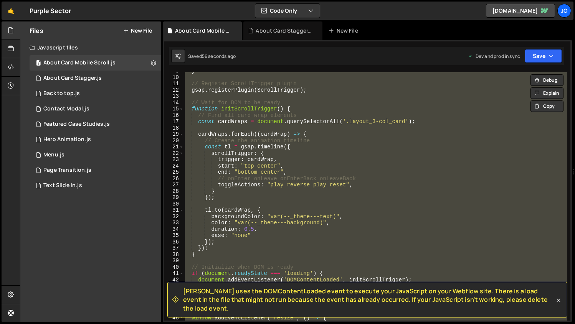
paste textarea
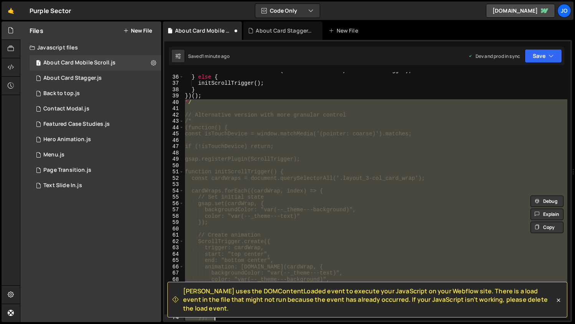
scroll to position [277, 0]
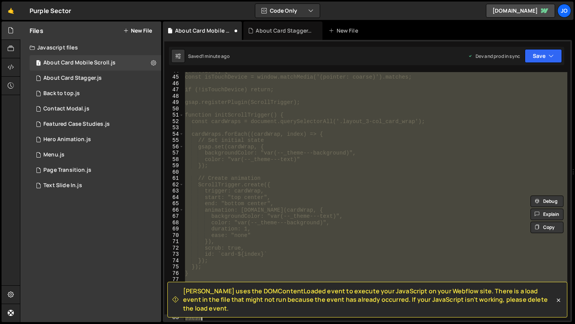
drag, startPoint x: 185, startPoint y: 141, endPoint x: 276, endPoint y: 327, distance: 206.9
click at [276, 324] on html "Projects Community Library Blog Jo Projects Your Teams Invite team member Accou…" at bounding box center [287, 162] width 575 height 324
type textarea "} })();"
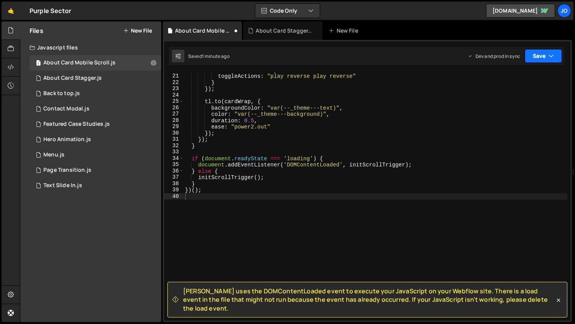
click at [542, 56] on button "Save" at bounding box center [542, 56] width 37 height 14
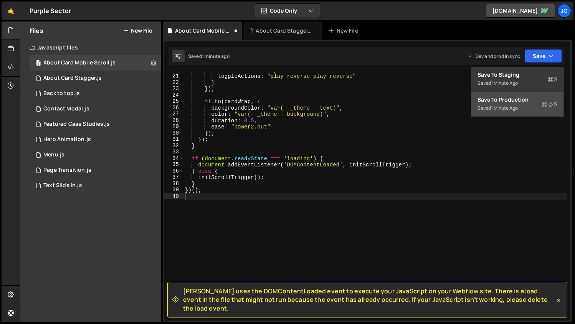
click at [514, 111] on div "1 minute ago" at bounding box center [504, 108] width 27 height 7
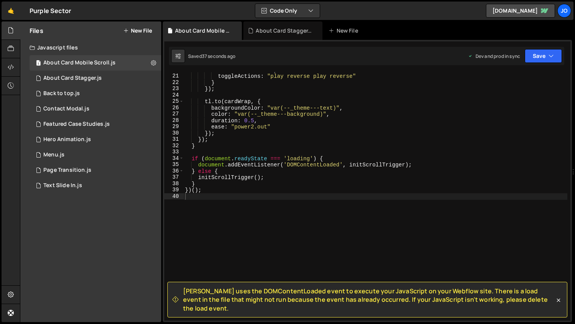
click at [279, 105] on div "end : "bottom 25%" , // End later toggleActions : "play reverse play reverse" }…" at bounding box center [375, 197] width 384 height 261
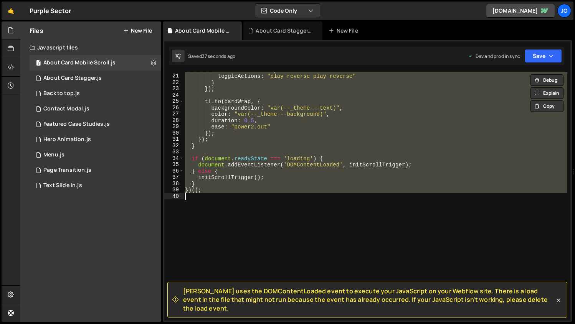
paste textarea
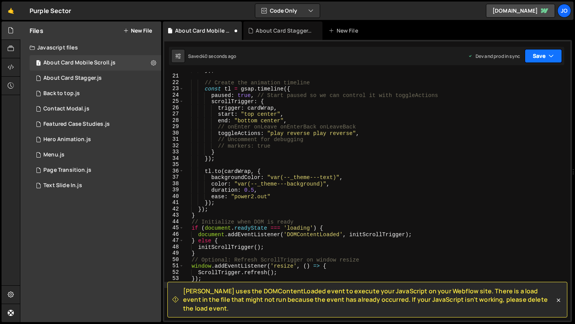
click at [537, 54] on button "Save" at bounding box center [542, 56] width 37 height 14
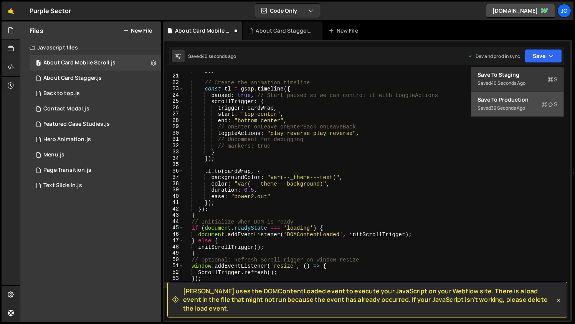
click at [514, 100] on div "Save to Production S" at bounding box center [517, 100] width 80 height 8
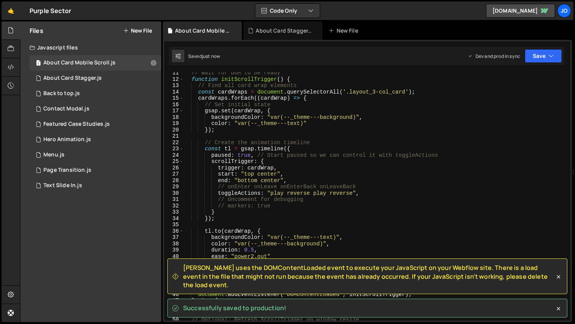
scroll to position [64, 0]
click at [236, 148] on div "// Wait for DOM to be ready function initScrollTrigger ( ) { // Find all card w…" at bounding box center [375, 201] width 384 height 261
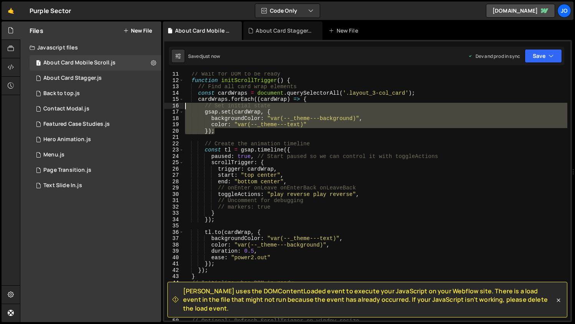
drag, startPoint x: 223, startPoint y: 132, endPoint x: 182, endPoint y: 107, distance: 47.8
click at [182, 107] on div "const tl = gsap.timeline({ 11 12 13 14 15 16 17 18 19 20 21 22 23 24 25 26 27 2…" at bounding box center [367, 196] width 406 height 249
type textarea "// Set initial state gsap.set(cardWrap, {"
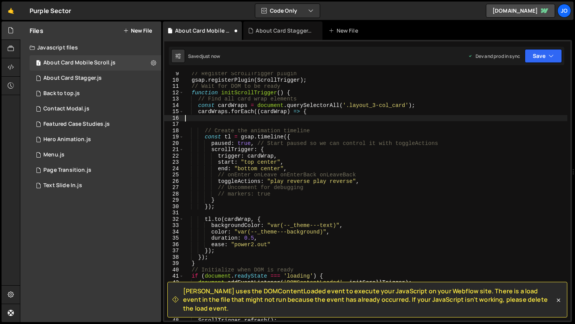
scroll to position [27, 0]
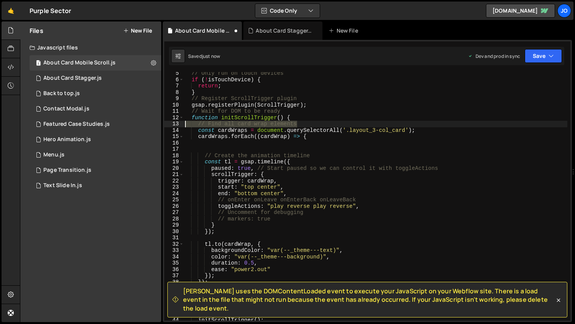
drag, startPoint x: 303, startPoint y: 123, endPoint x: 174, endPoint y: 125, distance: 129.3
click at [174, 125] on div "5 6 7 8 9 10 11 12 13 14 15 16 17 18 19 20 21 22 23 24 25 26 27 28 29 30 31 32 …" at bounding box center [367, 196] width 406 height 249
type textarea "// Find all card wrap elements"
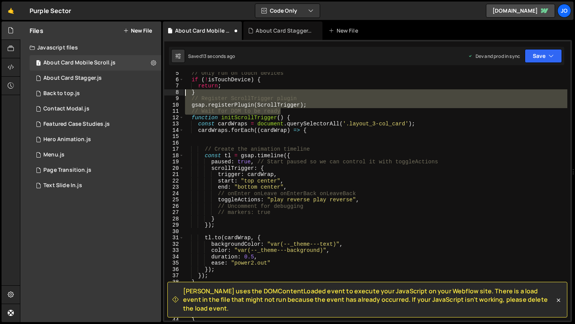
scroll to position [0, 0]
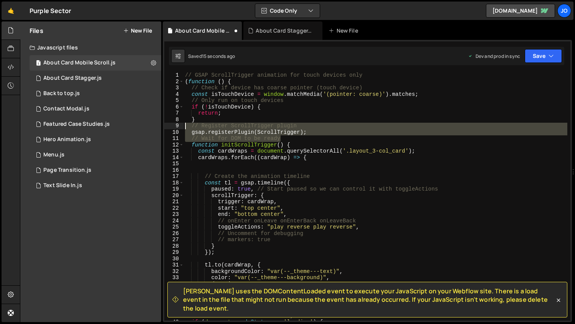
drag, startPoint x: 290, startPoint y: 111, endPoint x: 177, endPoint y: 126, distance: 113.4
click at [177, 126] on div "function initScrollTrigger() { 1 2 3 4 5 6 7 8 9 10 11 12 13 14 15 16 17 18 19 …" at bounding box center [367, 196] width 406 height 249
type textarea "// Register ScrollTrigger plugin gsap.registerPlugin(ScrollTrigger);"
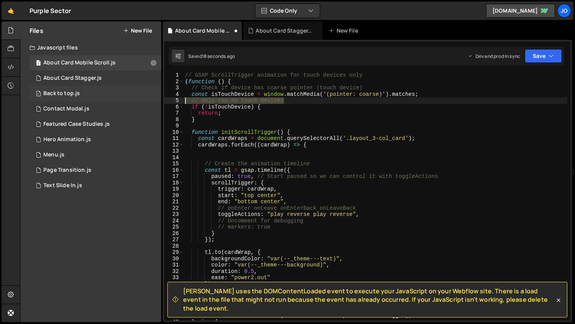
drag, startPoint x: 289, startPoint y: 100, endPoint x: 160, endPoint y: 100, distance: 128.9
click at [160, 100] on div "Files New File Javascript files 1 About Card Mobile Scroll.js 0 1 About Card St…" at bounding box center [297, 171] width 555 height 301
type textarea "// Only run on touch devices"
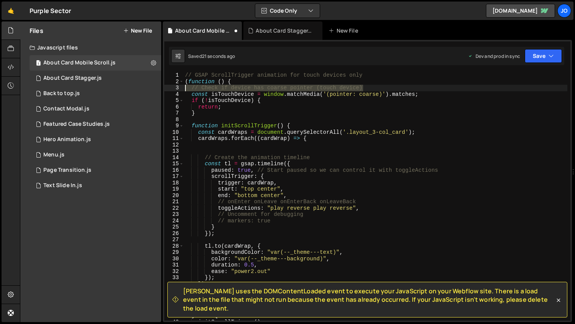
drag, startPoint x: 371, startPoint y: 87, endPoint x: 171, endPoint y: 89, distance: 199.8
click at [171, 89] on div "const isTouchDevice = window.matchMedia('(pointer: coarse)').matches; 1 2 3 4 5…" at bounding box center [367, 196] width 406 height 249
type textarea "// Check if device has coarse pointer (touch device)"
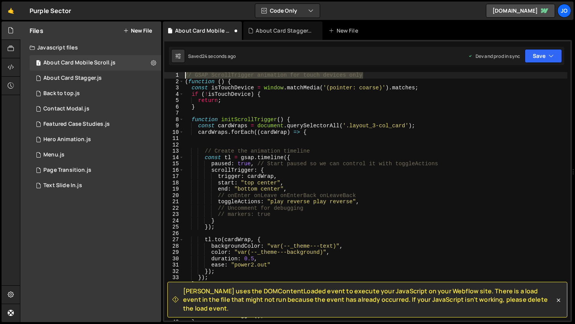
drag, startPoint x: 368, startPoint y: 75, endPoint x: 168, endPoint y: 76, distance: 199.4
click at [168, 76] on div "(function () { 1 2 3 4 5 6 7 8 9 10 11 12 13 14 15 16 17 18 19 20 21 22 23 24 2…" at bounding box center [367, 196] width 406 height 249
type textarea "// GSAP ScrollTrigger animation for touch devices only"
click at [184, 81] on div "( function ( ) { const isTouchDevice = window . matchMedia ( '(pointer: coarse)…" at bounding box center [375, 202] width 384 height 261
type textarea "(function () {"
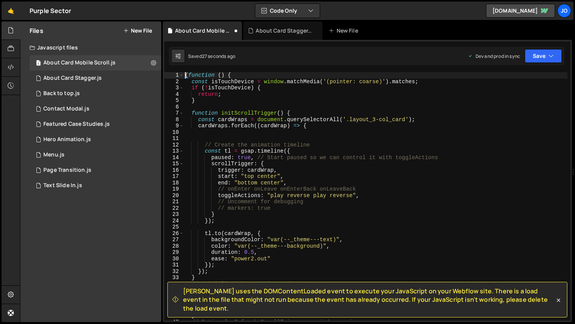
click at [241, 74] on div "( function ( ) { const isTouchDevice = window . matchMedia ( '(pointer: coarse)…" at bounding box center [375, 202] width 384 height 261
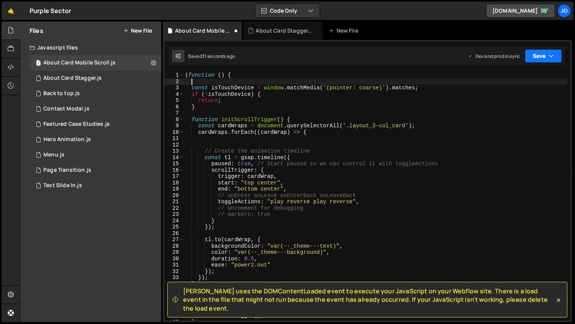
click at [534, 61] on button "Save" at bounding box center [542, 56] width 37 height 14
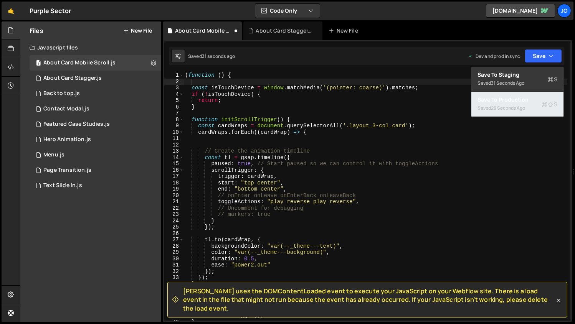
click at [519, 104] on div "Saved 29 seconds ago" at bounding box center [517, 108] width 80 height 9
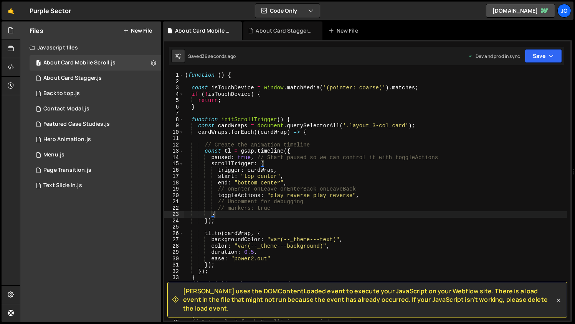
click at [250, 214] on div "( function ( ) { const isTouchDevice = window . matchMedia ( '(pointer: coarse)…" at bounding box center [375, 202] width 384 height 261
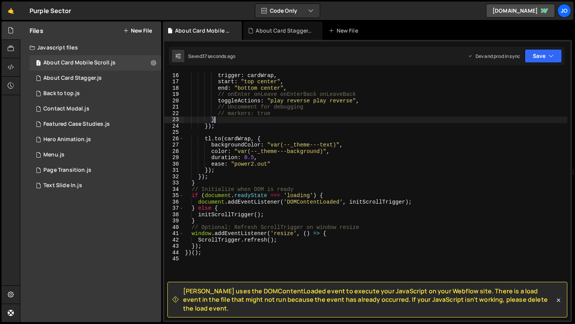
scroll to position [98, 0]
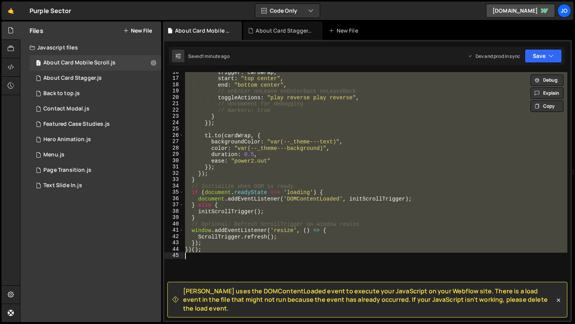
click at [214, 143] on div "trigger : cardWrap , start : "top center" , end : "bottom center" , // onEnter …" at bounding box center [375, 196] width 384 height 249
paste textarea "*/"
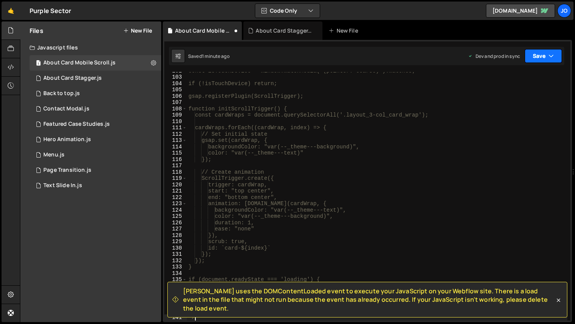
click at [544, 57] on button "Save" at bounding box center [542, 56] width 37 height 14
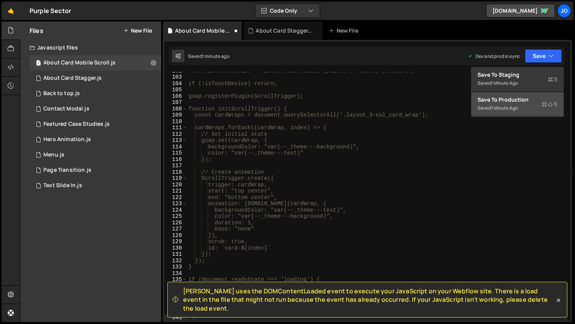
click at [511, 95] on button "Save to Production S Saved 1 minute ago" at bounding box center [517, 104] width 92 height 25
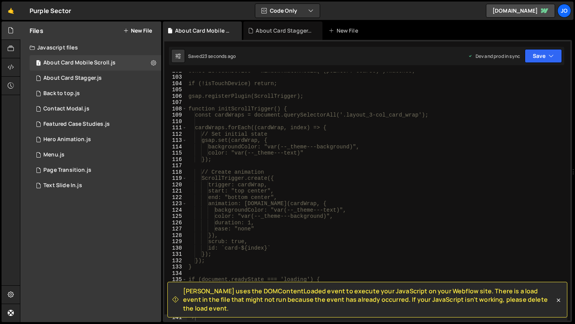
click at [462, 140] on div "const isTouchDevice = window.matchMedia('(pointer: coarse)').matches; if (!isTo…" at bounding box center [377, 198] width 380 height 261
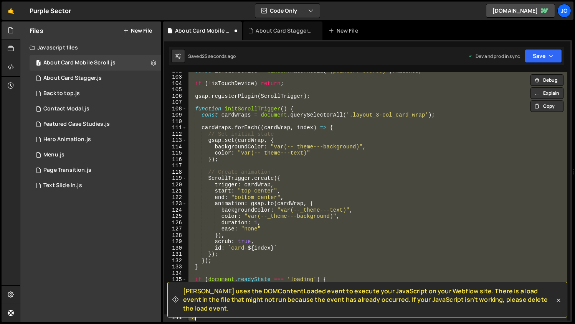
type textarea "})();"
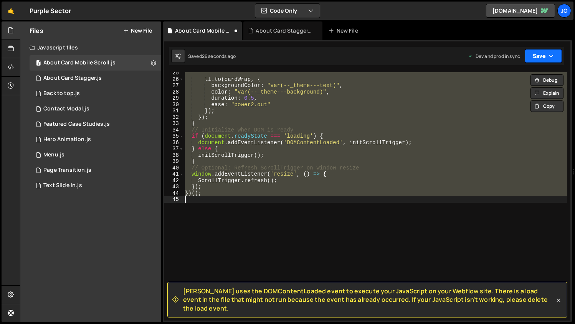
click at [543, 54] on button "Save" at bounding box center [542, 56] width 37 height 14
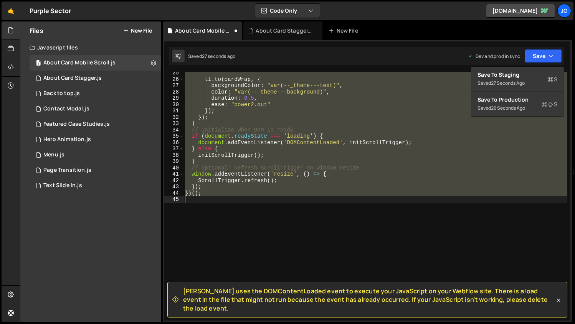
click at [358, 211] on div "tl . to ( cardWrap , { backgroundColor : "var(--_theme---text)" , color : "var(…" at bounding box center [375, 196] width 384 height 249
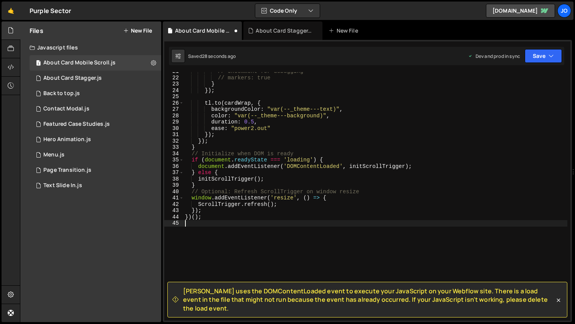
scroll to position [124, 0]
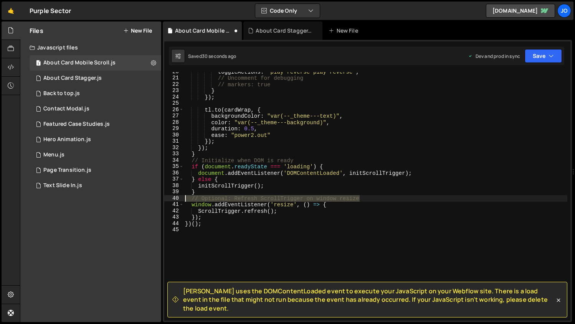
drag, startPoint x: 368, startPoint y: 198, endPoint x: 180, endPoint y: 199, distance: 187.6
click at [180, 199] on div "20 21 22 23 24 25 26 27 28 29 30 31 32 33 34 35 36 37 38 39 40 41 42 43 44 45 t…" at bounding box center [367, 196] width 406 height 249
type textarea "// Optional: Refresh ScrollTrigger on window resize"
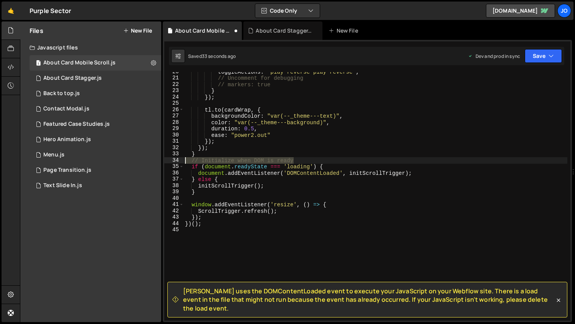
drag, startPoint x: 301, startPoint y: 159, endPoint x: 181, endPoint y: 158, distance: 120.4
click at [181, 158] on div "20 21 22 23 24 25 26 27 28 29 30 31 32 33 34 35 36 37 38 39 40 41 42 43 44 45 t…" at bounding box center [367, 196] width 406 height 249
type textarea "// Initialize when DOM is ready"
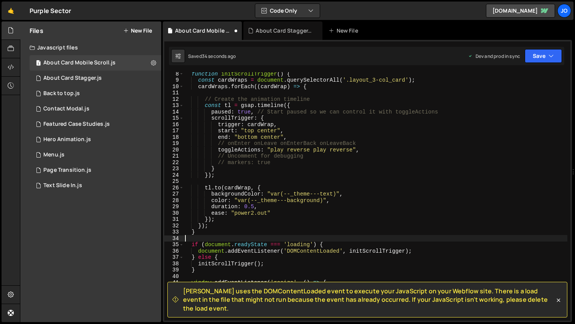
scroll to position [17, 0]
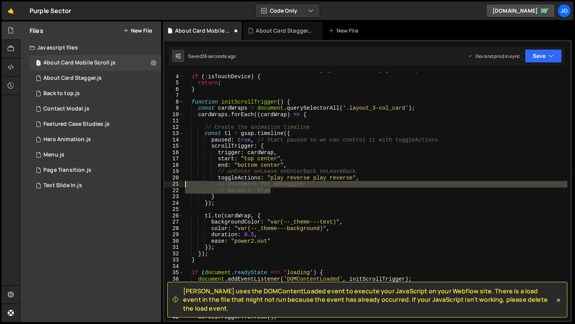
drag, startPoint x: 277, startPoint y: 192, endPoint x: 163, endPoint y: 185, distance: 114.9
click at [163, 185] on div "Slater uses the DOMContentLoaded event to execute your JavaScript on your Webfl…" at bounding box center [367, 181] width 409 height 282
type textarea "// Uncomment for debugging // markers: true"
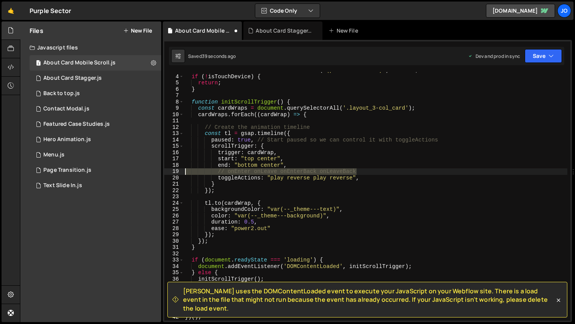
drag, startPoint x: 368, startPoint y: 170, endPoint x: 169, endPoint y: 174, distance: 199.1
click at [169, 174] on div "toggleActions: "play reverse play reverse", 3 4 5 6 7 8 9 10 11 12 13 14 15 16 …" at bounding box center [367, 196] width 406 height 249
type textarea "// onEnter onLeave onEnterBack onLeaveBack"
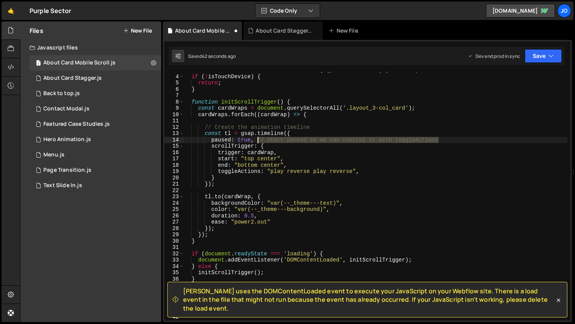
drag, startPoint x: 442, startPoint y: 139, endPoint x: 257, endPoint y: 139, distance: 184.5
click at [257, 139] on div "const isTouchDevice = window . matchMedia ( '(pointer: coarse)' ) . matches ; i…" at bounding box center [375, 197] width 384 height 261
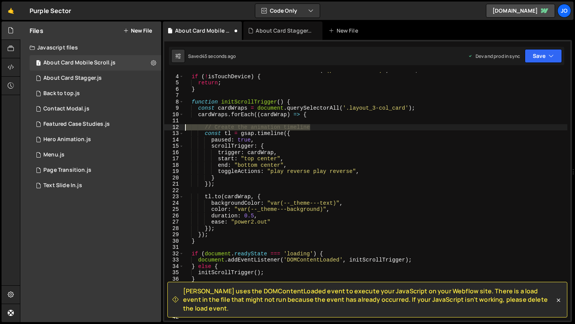
drag, startPoint x: 319, startPoint y: 125, endPoint x: 162, endPoint y: 129, distance: 156.9
click at [162, 129] on div "Files New File Javascript files 1 About Card Mobile Scroll.js 0 1 About Card St…" at bounding box center [297, 171] width 555 height 301
type textarea "// Create the animation timeline"
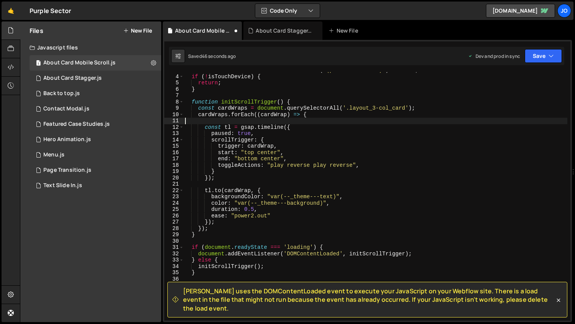
scroll to position [0, 0]
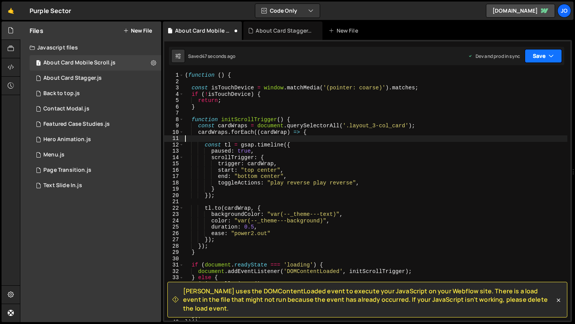
click at [540, 59] on button "Save" at bounding box center [542, 56] width 37 height 14
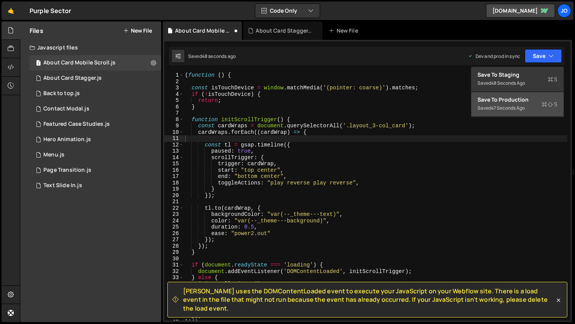
click at [506, 110] on div "47 seconds ago" at bounding box center [508, 108] width 34 height 7
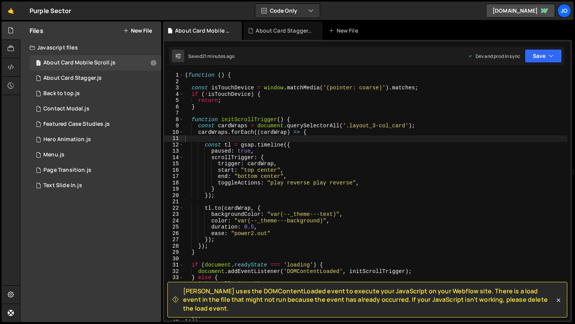
type textarea "end: "bottom center","
click at [314, 176] on div "( function ( ) { const isTouchDevice = window . matchMedia ( '(pointer: coarse)…" at bounding box center [375, 202] width 384 height 261
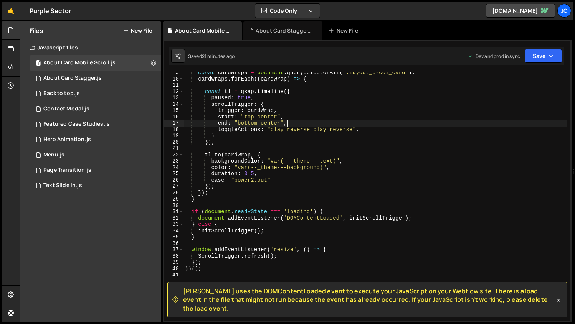
scroll to position [53, 0]
